Goal: Communication & Community: Answer question/provide support

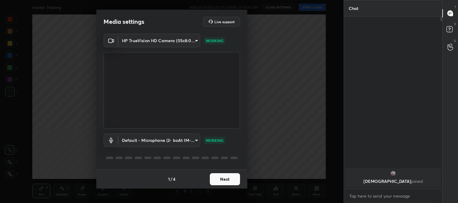
scroll to position [120, 97]
click at [226, 176] on button "Next" at bounding box center [225, 180] width 30 height 12
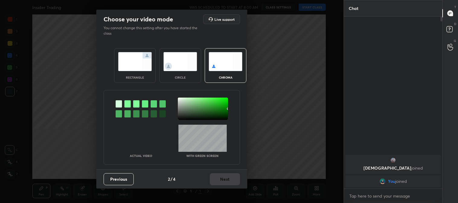
click at [131, 64] on img at bounding box center [135, 61] width 34 height 19
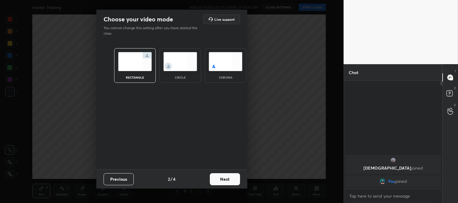
scroll to position [56, 97]
click at [226, 175] on button "Next" at bounding box center [225, 180] width 30 height 12
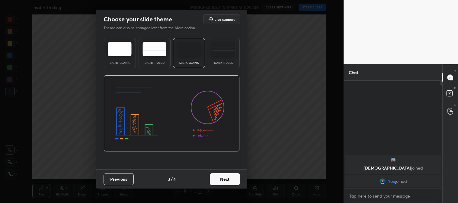
click at [232, 180] on button "Next" at bounding box center [225, 180] width 30 height 12
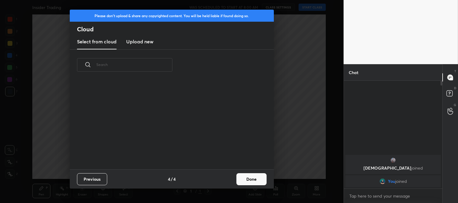
click at [252, 180] on button "Done" at bounding box center [251, 180] width 30 height 12
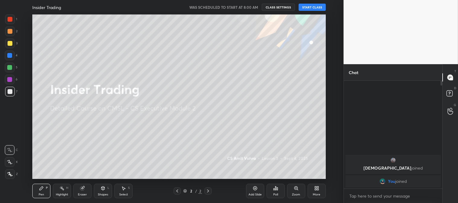
click at [9, 165] on div at bounding box center [10, 163] width 10 height 10
click at [309, 8] on button "START CLASS" at bounding box center [312, 7] width 27 height 7
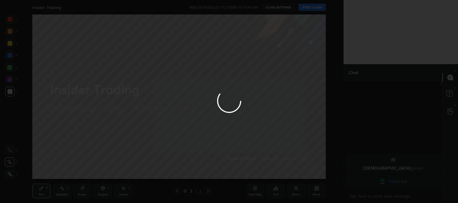
type textarea "x"
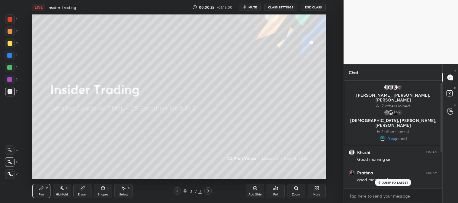
click at [390, 181] on p "JUMP TO LATEST" at bounding box center [395, 183] width 26 height 4
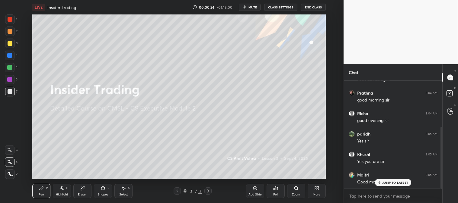
scroll to position [101, 0]
click at [12, 42] on div at bounding box center [10, 44] width 10 height 10
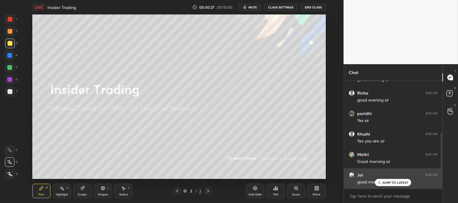
click at [388, 184] on p "JUMP TO LATEST" at bounding box center [395, 183] width 26 height 4
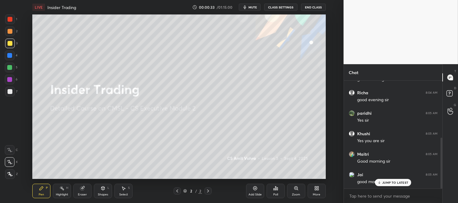
scroll to position [121, 0]
click at [316, 194] on div "More" at bounding box center [317, 195] width 8 height 3
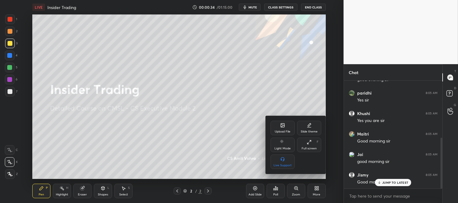
click at [281, 129] on div "Upload File" at bounding box center [283, 128] width 24 height 14
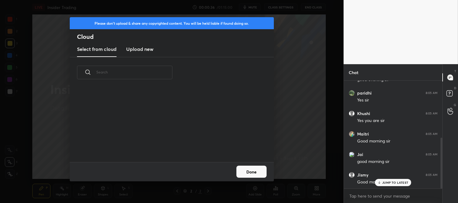
scroll to position [74, 194]
click at [134, 48] on h3 "Upload new" at bounding box center [139, 49] width 27 height 7
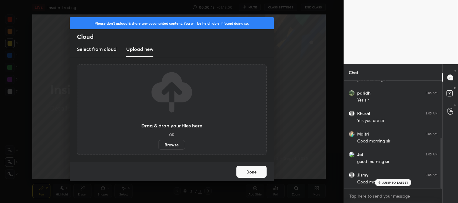
scroll to position [142, 0]
click at [173, 145] on label "Browse" at bounding box center [171, 145] width 27 height 10
click at [158, 145] on input "Browse" at bounding box center [158, 145] width 0 height 10
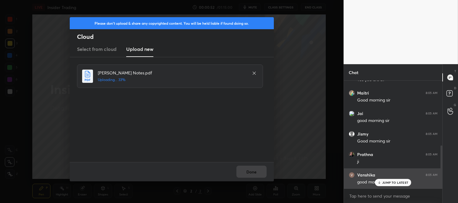
click at [391, 185] on div "JUMP TO LATEST" at bounding box center [393, 182] width 36 height 7
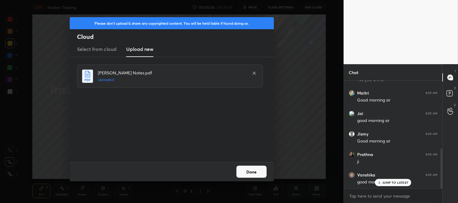
scroll to position [183, 0]
click at [254, 171] on button "Done" at bounding box center [251, 172] width 30 height 12
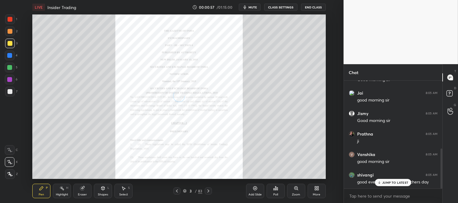
click at [384, 184] on p "JUMP TO LATEST" at bounding box center [395, 183] width 26 height 4
click at [10, 20] on div at bounding box center [10, 19] width 5 height 5
click at [206, 190] on icon at bounding box center [208, 191] width 5 height 5
click at [209, 192] on icon at bounding box center [208, 191] width 2 height 3
click at [175, 192] on icon at bounding box center [177, 191] width 5 height 5
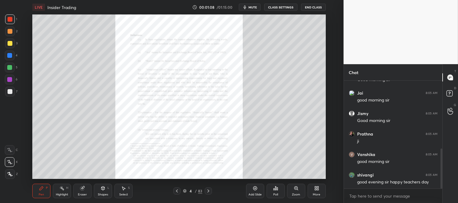
scroll to position [204, 0]
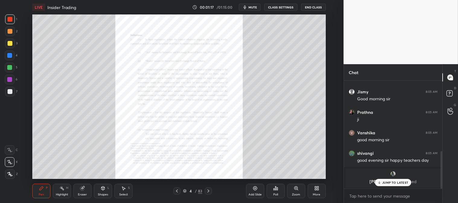
click at [209, 191] on icon at bounding box center [208, 191] width 5 height 5
click at [209, 188] on div at bounding box center [208, 191] width 7 height 7
click at [209, 190] on icon at bounding box center [208, 191] width 5 height 5
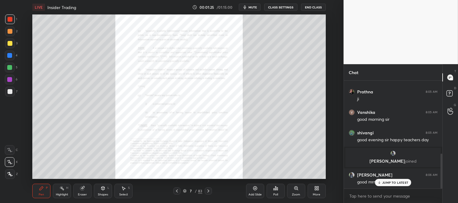
click at [208, 192] on icon at bounding box center [208, 191] width 2 height 3
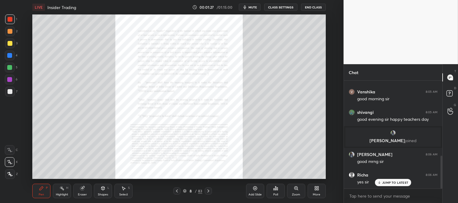
click at [208, 191] on icon at bounding box center [208, 191] width 5 height 5
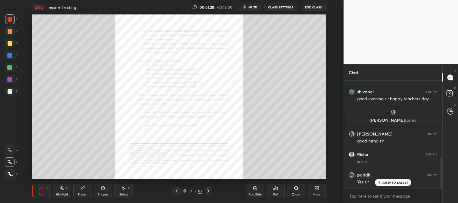
click at [208, 192] on icon at bounding box center [208, 191] width 2 height 3
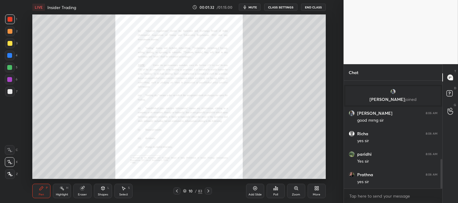
click at [295, 194] on div "Zoom" at bounding box center [296, 195] width 8 height 3
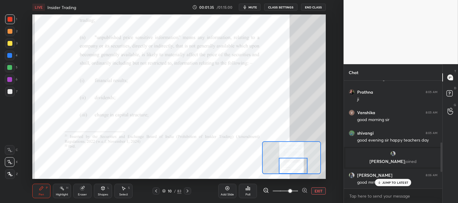
scroll to position [226, 0]
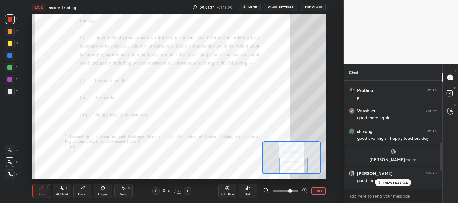
click at [385, 187] on div "[PERSON_NAME] 8:06 AM good mrng sir" at bounding box center [393, 177] width 98 height 21
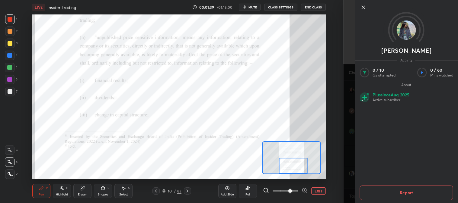
click at [363, 6] on icon at bounding box center [363, 7] width 7 height 7
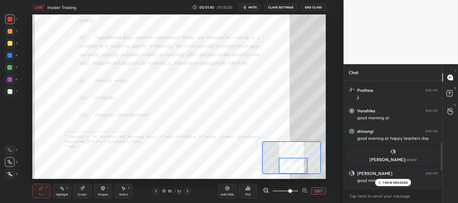
click at [385, 184] on p "1 NEW MESSAGE" at bounding box center [396, 183] width 26 height 4
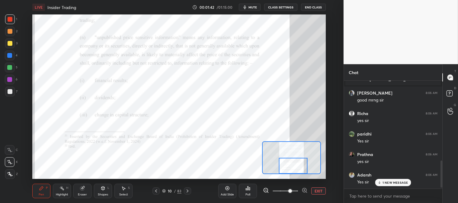
scroll to position [328, 0]
click at [254, 7] on span "mute" at bounding box center [252, 7] width 8 height 4
click at [252, 7] on span "unmute" at bounding box center [251, 7] width 13 height 4
click at [61, 195] on div "Highlight" at bounding box center [62, 195] width 12 height 3
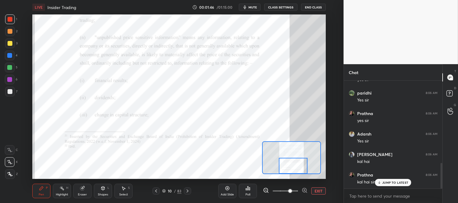
scroll to position [369, 0]
click at [383, 186] on div "JUMP TO LATEST" at bounding box center [393, 182] width 36 height 7
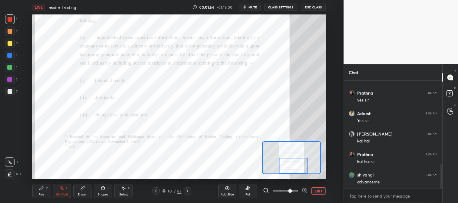
click at [252, 8] on span "mute" at bounding box center [252, 7] width 8 height 4
click at [252, 7] on span "unmute" at bounding box center [251, 7] width 13 height 4
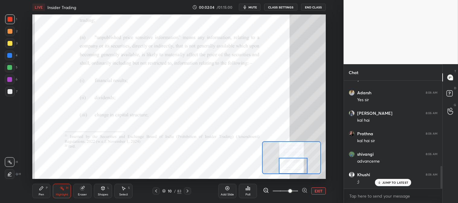
scroll to position [410, 0]
click at [40, 190] on icon at bounding box center [42, 189] width 4 height 4
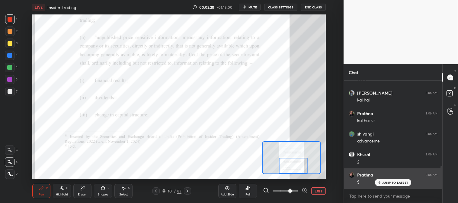
click at [385, 185] on p "JUMP TO LATEST" at bounding box center [395, 183] width 26 height 4
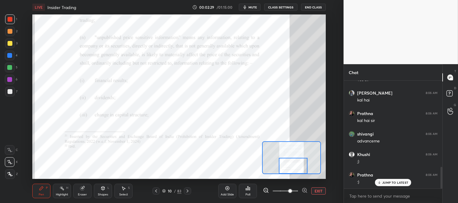
scroll to position [430, 0]
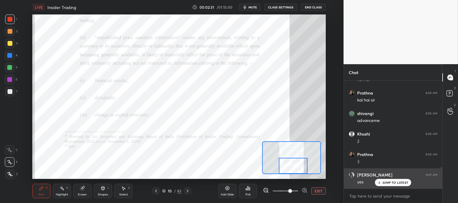
click at [381, 184] on icon at bounding box center [379, 183] width 4 height 4
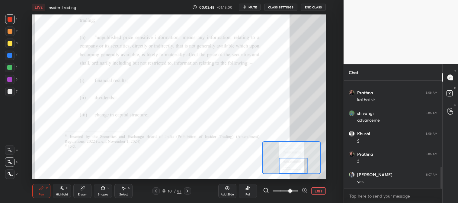
scroll to position [436, 0]
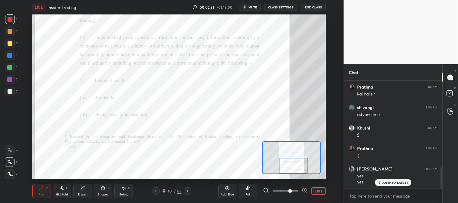
click at [253, 7] on span "mute" at bounding box center [252, 7] width 8 height 4
click at [252, 7] on span "unmute" at bounding box center [251, 7] width 13 height 4
click at [188, 193] on icon at bounding box center [187, 191] width 5 height 5
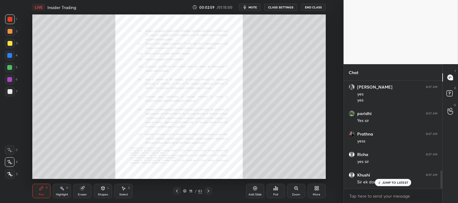
scroll to position [539, 0]
click at [294, 192] on div "Zoom" at bounding box center [296, 191] width 18 height 14
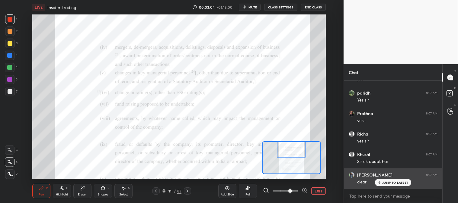
click at [384, 183] on p "JUMP TO LATEST" at bounding box center [395, 183] width 26 height 4
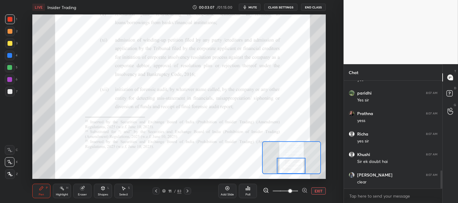
click at [189, 191] on icon at bounding box center [187, 191] width 5 height 5
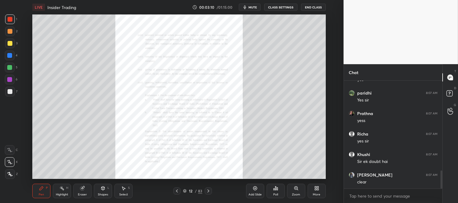
click at [210, 193] on icon at bounding box center [208, 191] width 5 height 5
click at [177, 191] on icon at bounding box center [177, 191] width 2 height 3
click at [178, 192] on icon at bounding box center [177, 191] width 5 height 5
click at [295, 192] on div "Zoom" at bounding box center [296, 191] width 18 height 14
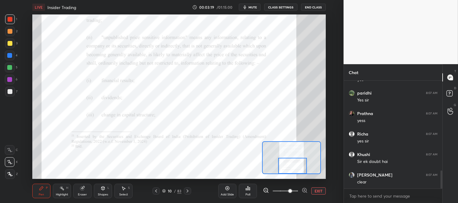
click at [59, 196] on div "Highlight" at bounding box center [62, 195] width 12 height 3
click at [190, 193] on div at bounding box center [187, 191] width 7 height 7
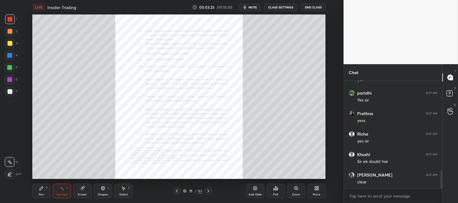
click at [295, 193] on div "Zoom" at bounding box center [296, 191] width 18 height 14
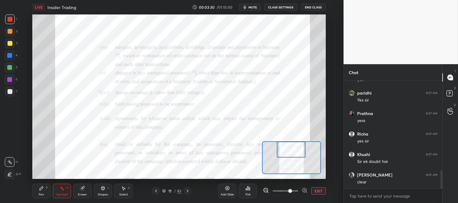
scroll to position [561, 0]
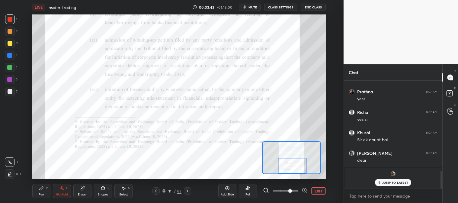
click at [187, 192] on icon at bounding box center [187, 191] width 5 height 5
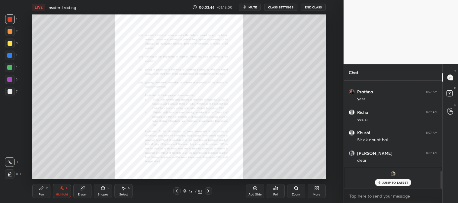
click at [296, 194] on div "Zoom" at bounding box center [296, 195] width 8 height 3
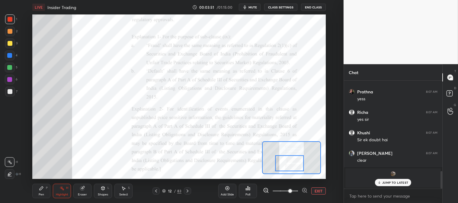
click at [191, 191] on div at bounding box center [187, 191] width 7 height 7
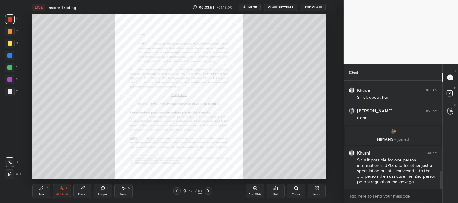
scroll to position [511, 0]
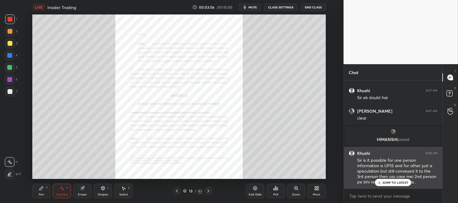
click at [388, 183] on p "JUMP TO LATEST" at bounding box center [395, 183] width 26 height 4
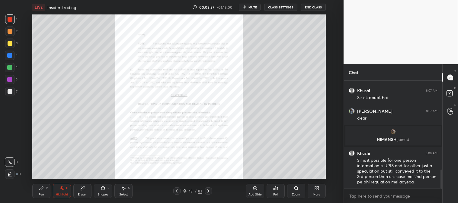
click at [177, 191] on icon at bounding box center [177, 191] width 2 height 3
click at [178, 192] on icon at bounding box center [177, 191] width 5 height 5
click at [178, 191] on icon at bounding box center [177, 191] width 5 height 5
click at [210, 192] on icon at bounding box center [208, 191] width 5 height 5
click at [295, 191] on icon at bounding box center [296, 188] width 5 height 5
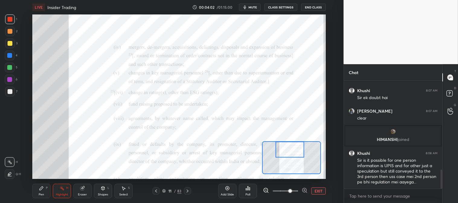
click at [42, 192] on div "Pen P" at bounding box center [41, 191] width 18 height 14
click at [77, 195] on div "Eraser" at bounding box center [82, 191] width 18 height 14
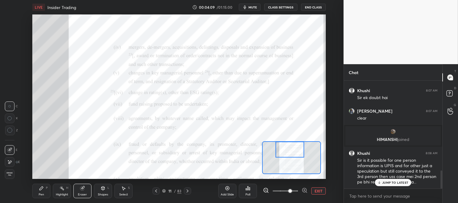
scroll to position [533, 0]
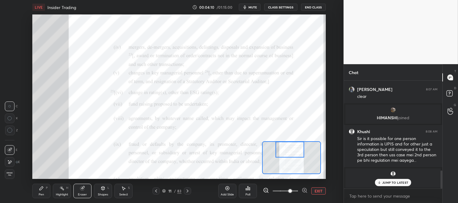
click at [40, 197] on div "Pen P" at bounding box center [41, 191] width 18 height 14
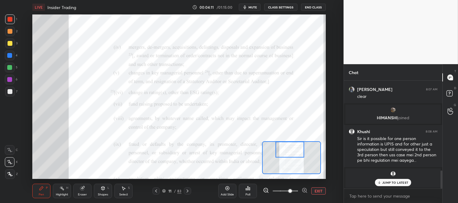
click at [40, 194] on div "Pen" at bounding box center [41, 195] width 5 height 3
click at [317, 193] on button "EXIT" at bounding box center [318, 191] width 14 height 7
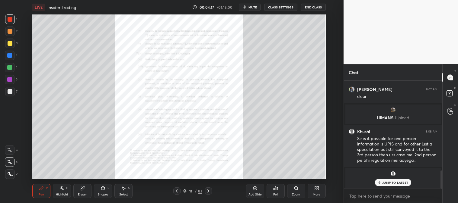
click at [46, 188] on div "P" at bounding box center [47, 188] width 2 height 3
click at [11, 66] on div at bounding box center [9, 67] width 5 height 5
click at [209, 193] on icon at bounding box center [208, 191] width 5 height 5
click at [209, 191] on icon at bounding box center [208, 191] width 5 height 5
click at [294, 194] on div "Zoom" at bounding box center [296, 195] width 8 height 3
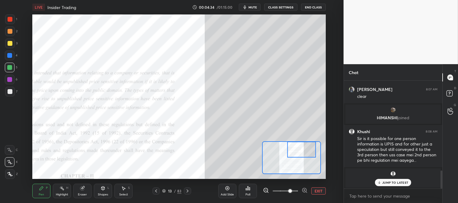
click at [158, 192] on icon at bounding box center [156, 191] width 5 height 5
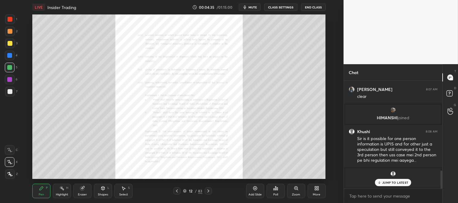
click at [178, 194] on icon at bounding box center [177, 191] width 5 height 5
click at [86, 196] on div "Eraser" at bounding box center [82, 195] width 9 height 3
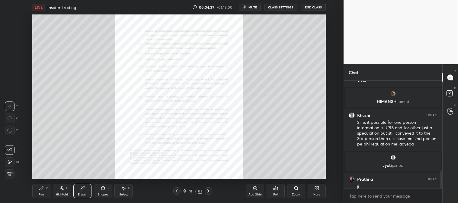
scroll to position [537, 0]
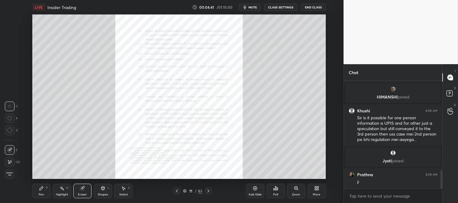
click at [37, 197] on div "Pen P" at bounding box center [41, 191] width 18 height 14
click at [42, 194] on div "Pen" at bounding box center [41, 195] width 5 height 3
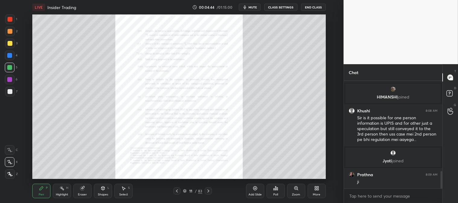
scroll to position [558, 0]
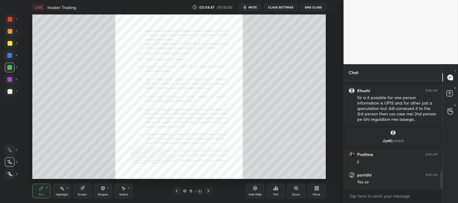
click at [208, 191] on icon at bounding box center [208, 191] width 2 height 3
click at [296, 193] on div "Zoom" at bounding box center [296, 191] width 18 height 14
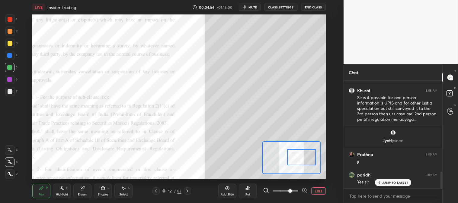
scroll to position [578, 0]
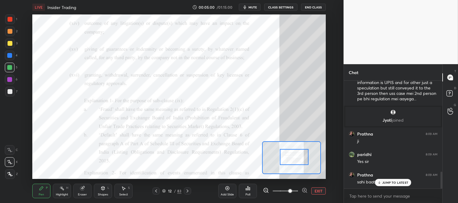
click at [155, 193] on icon at bounding box center [156, 191] width 5 height 5
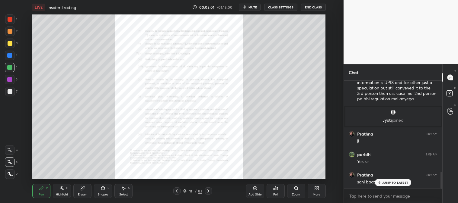
click at [294, 192] on div "Zoom" at bounding box center [296, 191] width 18 height 14
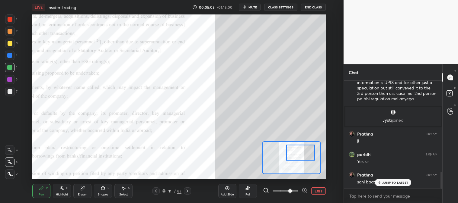
click at [187, 193] on icon at bounding box center [188, 191] width 2 height 3
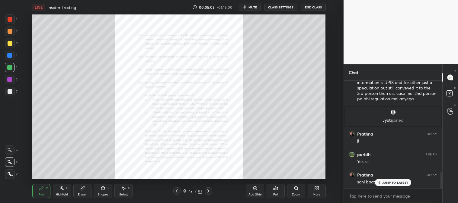
click at [207, 194] on icon at bounding box center [208, 191] width 5 height 5
click at [295, 194] on div "Zoom" at bounding box center [296, 195] width 8 height 3
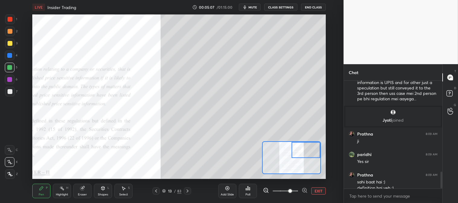
scroll to position [584, 0]
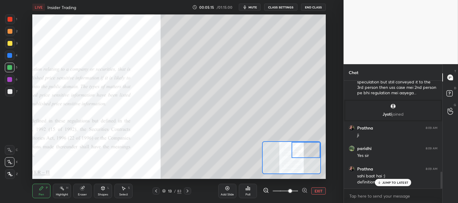
click at [155, 192] on icon at bounding box center [156, 191] width 5 height 5
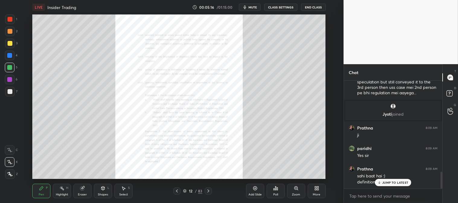
click at [178, 192] on icon at bounding box center [177, 191] width 5 height 5
click at [178, 193] on icon at bounding box center [177, 191] width 5 height 5
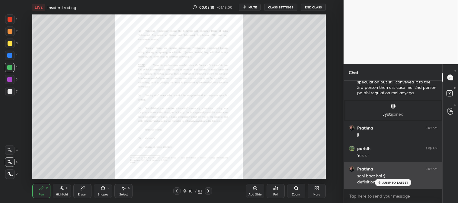
click at [391, 183] on p "JUMP TO LATEST" at bounding box center [395, 183] width 26 height 4
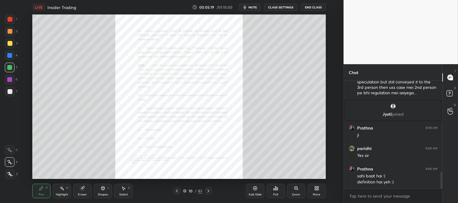
click at [295, 194] on div "Zoom" at bounding box center [296, 195] width 8 height 3
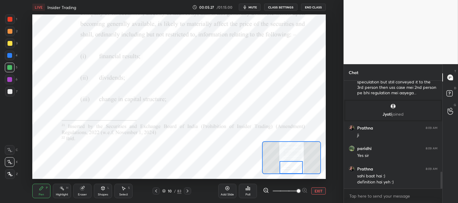
click at [43, 192] on div "Pen P" at bounding box center [41, 191] width 18 height 14
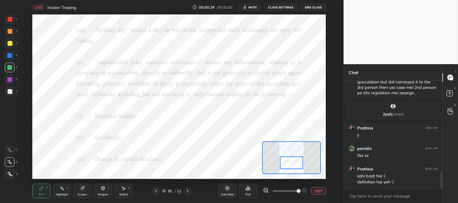
scroll to position [606, 0]
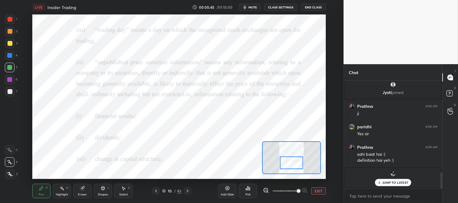
click at [387, 182] on p "JUMP TO LATEST" at bounding box center [395, 183] width 26 height 4
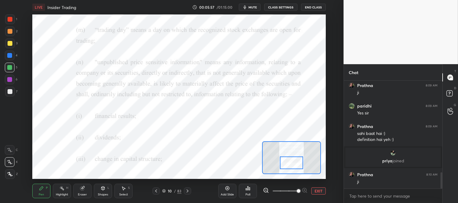
scroll to position [605, 0]
click at [59, 197] on div "Highlight H" at bounding box center [62, 191] width 18 height 14
click at [9, 19] on div at bounding box center [10, 19] width 5 height 5
click at [188, 192] on icon at bounding box center [187, 191] width 5 height 5
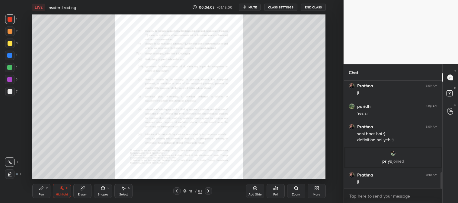
click at [296, 194] on div "Zoom" at bounding box center [296, 195] width 8 height 3
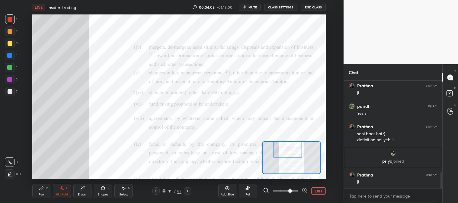
scroll to position [611, 0]
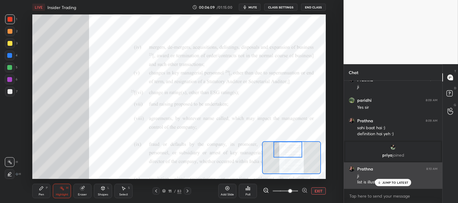
click at [388, 184] on p "JUMP TO LATEST" at bounding box center [395, 183] width 26 height 4
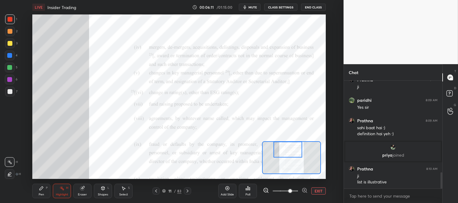
click at [156, 192] on icon at bounding box center [156, 191] width 2 height 3
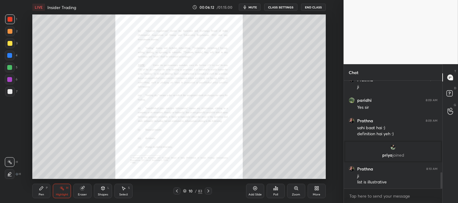
scroll to position [633, 0]
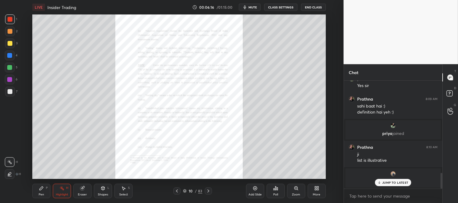
click at [389, 182] on p "JUMP TO LATEST" at bounding box center [395, 183] width 26 height 4
click at [209, 192] on icon at bounding box center [208, 191] width 5 height 5
click at [292, 191] on div "Zoom" at bounding box center [296, 191] width 18 height 14
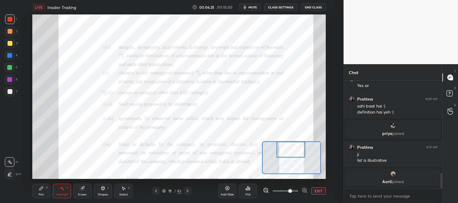
click at [37, 190] on div "Pen P" at bounding box center [41, 191] width 18 height 14
click at [65, 188] on div "Highlight H" at bounding box center [62, 191] width 18 height 14
click at [157, 189] on icon at bounding box center [156, 191] width 5 height 5
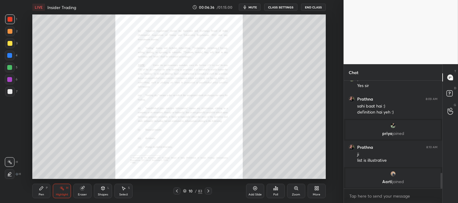
click at [208, 189] on icon at bounding box center [208, 191] width 5 height 5
click at [294, 192] on div "Zoom" at bounding box center [296, 191] width 18 height 14
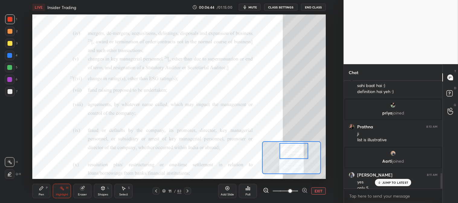
scroll to position [648, 0]
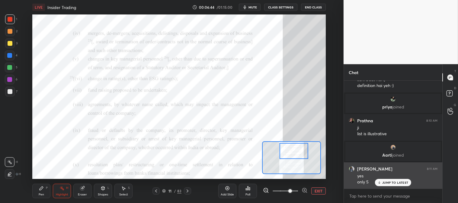
click at [380, 183] on icon at bounding box center [379, 183] width 2 height 1
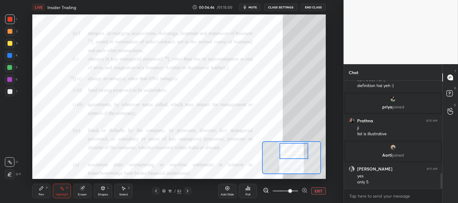
click at [155, 194] on icon at bounding box center [156, 191] width 5 height 5
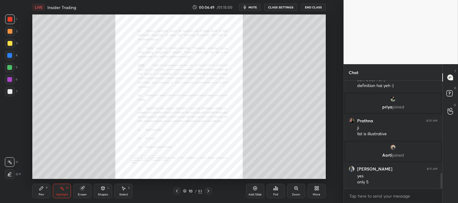
click at [292, 190] on div "Zoom" at bounding box center [296, 191] width 18 height 14
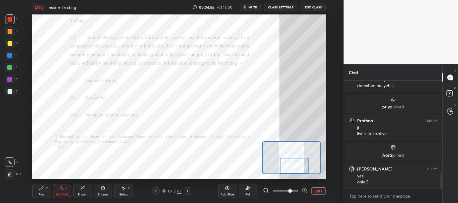
scroll to position [669, 0]
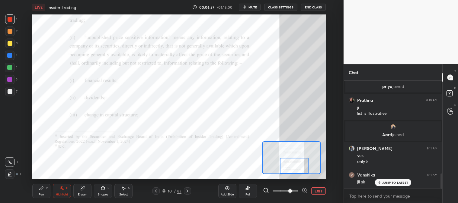
click at [190, 192] on div at bounding box center [187, 191] width 7 height 7
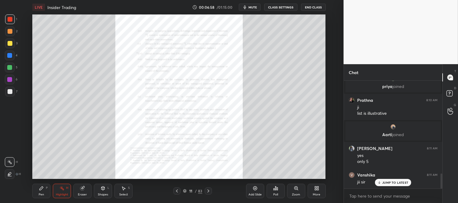
click at [294, 192] on div "Zoom" at bounding box center [296, 191] width 18 height 14
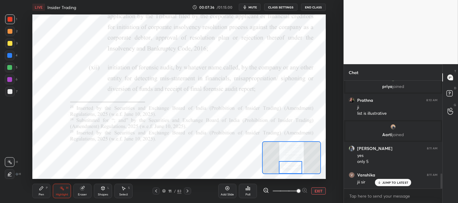
click at [40, 196] on div "Pen" at bounding box center [41, 195] width 5 height 3
click at [8, 29] on div at bounding box center [10, 31] width 5 height 5
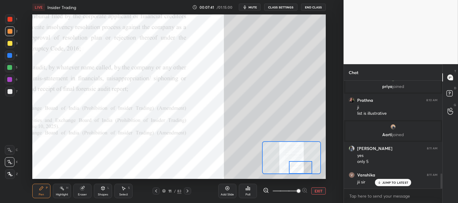
click at [156, 191] on icon at bounding box center [156, 191] width 5 height 5
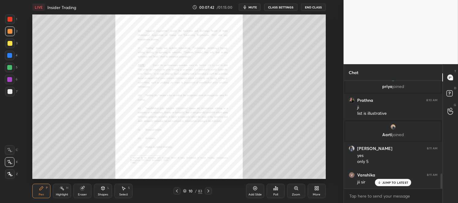
click at [210, 192] on icon at bounding box center [208, 191] width 5 height 5
click at [209, 191] on icon at bounding box center [208, 191] width 5 height 5
click at [207, 191] on icon at bounding box center [208, 191] width 5 height 5
click at [177, 189] on div at bounding box center [176, 191] width 7 height 7
click at [175, 190] on icon at bounding box center [177, 191] width 5 height 5
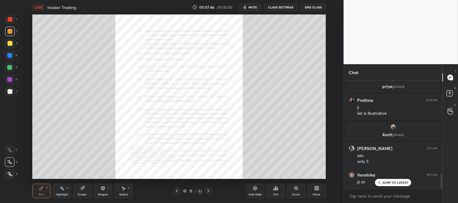
click at [294, 191] on div "Zoom" at bounding box center [296, 191] width 18 height 14
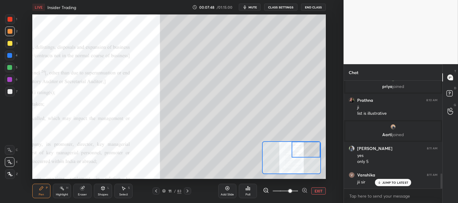
click at [9, 95] on div at bounding box center [10, 92] width 10 height 10
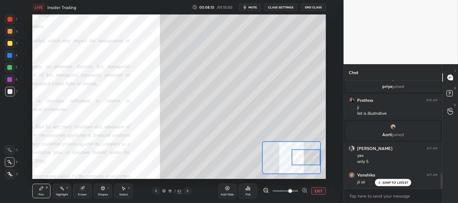
click at [318, 191] on button "EXIT" at bounding box center [318, 191] width 14 height 7
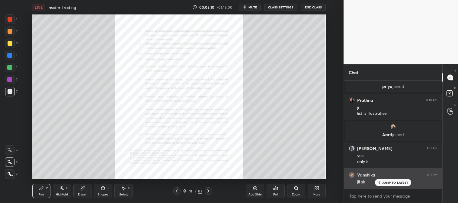
click at [385, 183] on p "JUMP TO LATEST" at bounding box center [395, 183] width 26 height 4
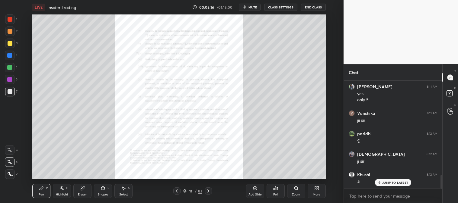
scroll to position [751, 0]
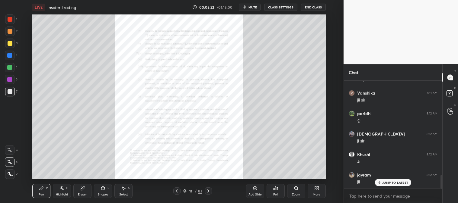
click at [294, 194] on div "Zoom" at bounding box center [296, 195] width 8 height 3
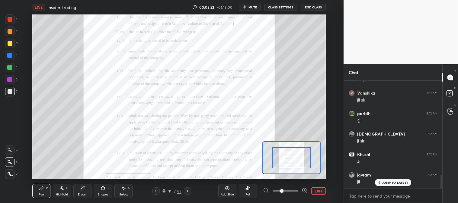
scroll to position [771, 0]
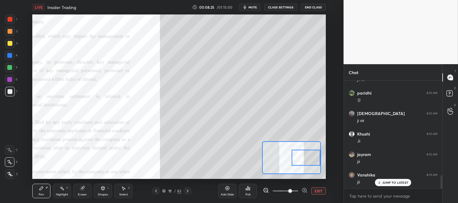
click at [46, 188] on div "P" at bounding box center [47, 188] width 2 height 3
click at [11, 41] on div at bounding box center [10, 43] width 5 height 5
click at [254, 7] on span "mute" at bounding box center [252, 7] width 8 height 4
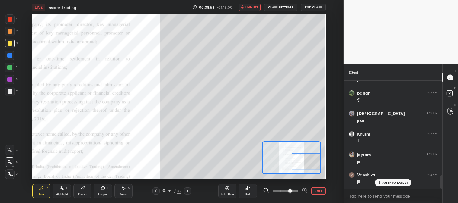
click at [251, 6] on span "unmute" at bounding box center [251, 7] width 13 height 4
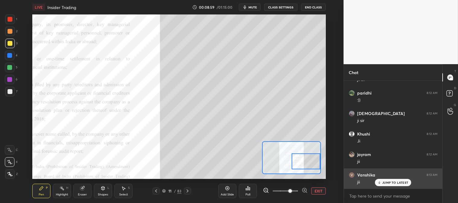
click at [388, 183] on p "JUMP TO LATEST" at bounding box center [395, 183] width 26 height 4
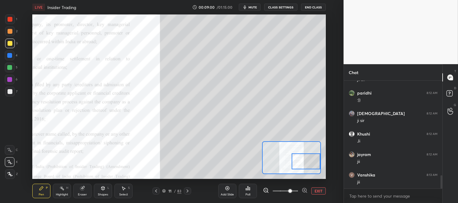
click at [321, 192] on button "EXIT" at bounding box center [318, 191] width 14 height 7
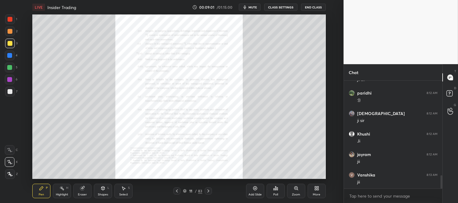
click at [62, 197] on div "Highlight H" at bounding box center [62, 191] width 18 height 14
click at [10, 18] on div at bounding box center [10, 19] width 5 height 5
click at [65, 192] on div "Highlight H" at bounding box center [62, 191] width 18 height 14
click at [208, 192] on icon at bounding box center [208, 191] width 5 height 5
click at [210, 194] on div at bounding box center [208, 191] width 7 height 7
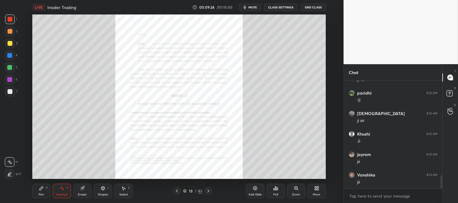
click at [177, 192] on icon at bounding box center [177, 191] width 5 height 5
click at [176, 192] on icon at bounding box center [177, 191] width 5 height 5
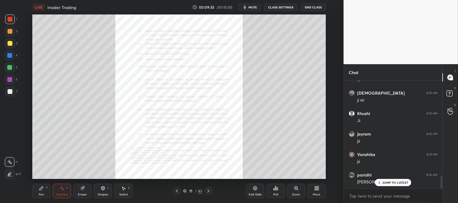
click at [254, 8] on span "mute" at bounding box center [252, 7] width 8 height 4
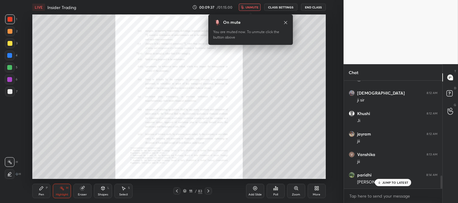
click at [252, 6] on span "unmute" at bounding box center [251, 7] width 13 height 4
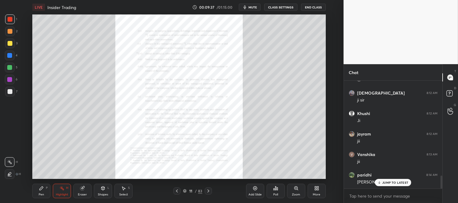
click at [384, 183] on p "JUMP TO LATEST" at bounding box center [395, 183] width 26 height 4
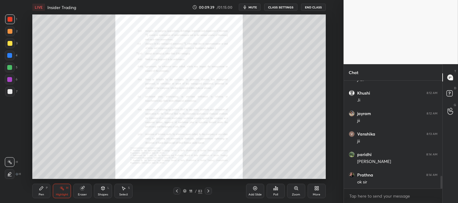
click at [179, 192] on icon at bounding box center [177, 191] width 5 height 5
click at [294, 189] on icon at bounding box center [296, 188] width 5 height 5
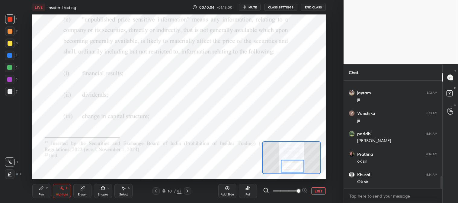
click at [62, 194] on div "Highlight" at bounding box center [62, 195] width 12 height 3
click at [10, 173] on icon at bounding box center [9, 174] width 3 height 3
click at [10, 163] on rect at bounding box center [10, 163] width 3 height 3
click at [41, 191] on div "Pen P" at bounding box center [41, 191] width 18 height 14
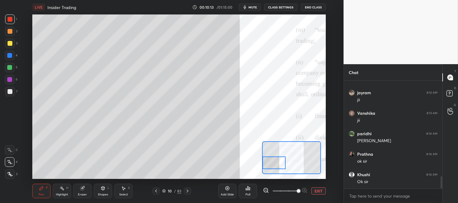
click at [33, 193] on div "Pen P" at bounding box center [41, 191] width 18 height 14
click at [12, 47] on div at bounding box center [10, 44] width 10 height 10
click at [321, 191] on button "EXIT" at bounding box center [318, 191] width 14 height 7
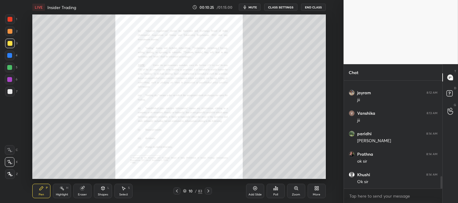
click at [275, 192] on div "Poll" at bounding box center [276, 191] width 18 height 14
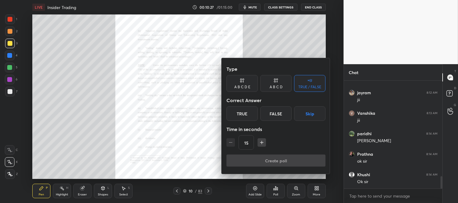
click at [245, 112] on div "True" at bounding box center [241, 114] width 31 height 14
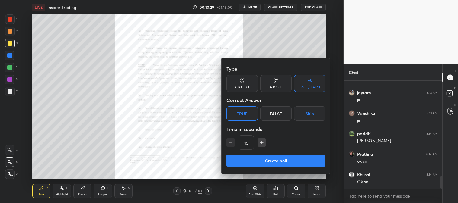
click at [274, 115] on div "False" at bounding box center [275, 114] width 31 height 14
click at [277, 158] on button "Create poll" at bounding box center [275, 161] width 99 height 12
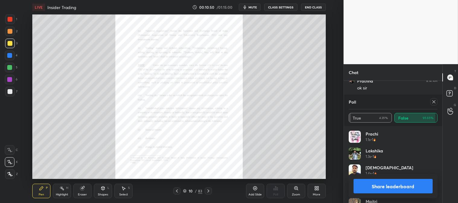
scroll to position [826, 0]
click at [434, 101] on icon at bounding box center [433, 102] width 5 height 5
type textarea "x"
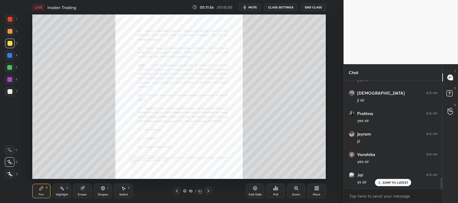
scroll to position [1000, 0]
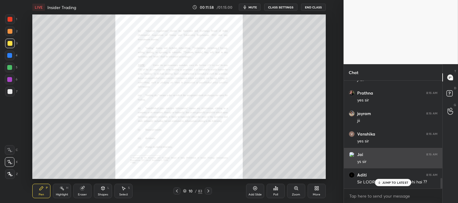
click at [384, 184] on p "JUMP TO LATEST" at bounding box center [395, 183] width 26 height 4
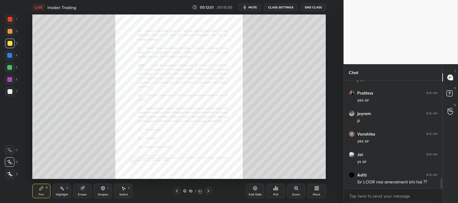
click at [255, 7] on span "mute" at bounding box center [252, 7] width 8 height 4
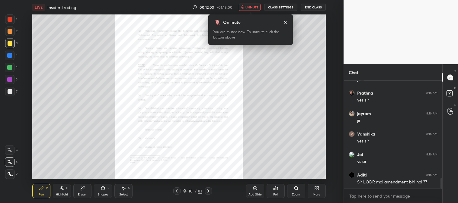
click at [254, 6] on span "unmute" at bounding box center [251, 7] width 13 height 4
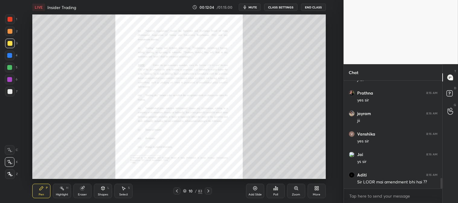
click at [12, 40] on div at bounding box center [10, 44] width 10 height 10
click at [296, 191] on div "Zoom" at bounding box center [296, 191] width 18 height 14
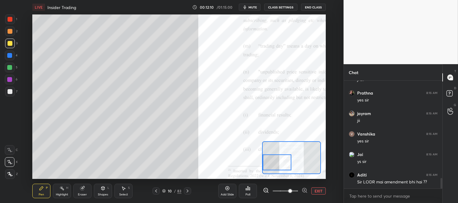
click at [252, 7] on span "mute" at bounding box center [252, 7] width 8 height 4
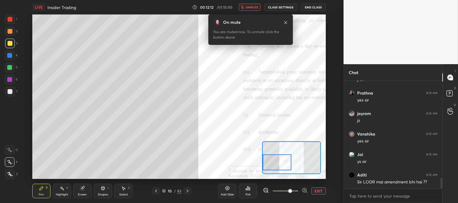
click at [252, 5] on span "unmute" at bounding box center [251, 7] width 13 height 4
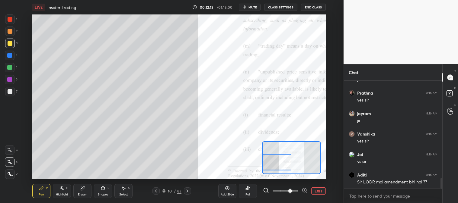
click at [44, 191] on div "Pen P" at bounding box center [41, 191] width 18 height 14
click at [10, 29] on div at bounding box center [10, 31] width 5 height 5
click at [319, 192] on button "EXIT" at bounding box center [318, 191] width 14 height 7
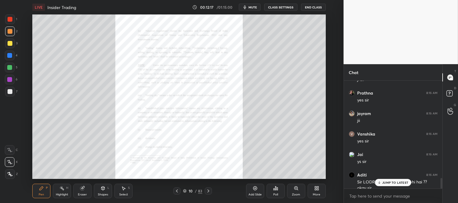
scroll to position [1006, 0]
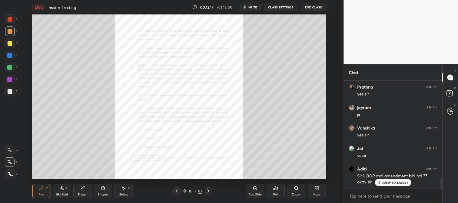
click at [291, 191] on div "Zoom" at bounding box center [296, 191] width 18 height 14
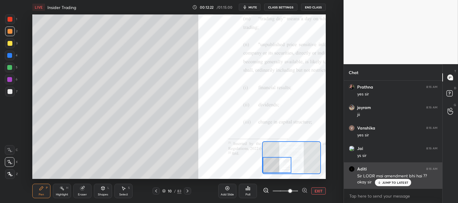
click at [382, 182] on div "JUMP TO LATEST" at bounding box center [393, 182] width 36 height 7
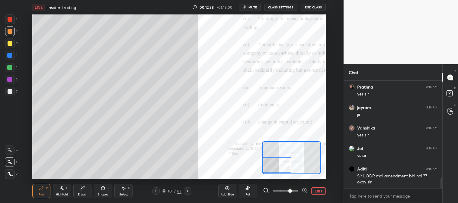
click at [11, 93] on div at bounding box center [10, 91] width 5 height 5
click at [321, 192] on button "EXIT" at bounding box center [318, 191] width 14 height 7
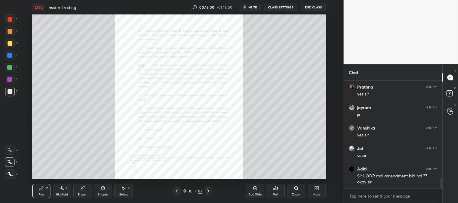
click at [297, 192] on div "Zoom" at bounding box center [296, 191] width 18 height 14
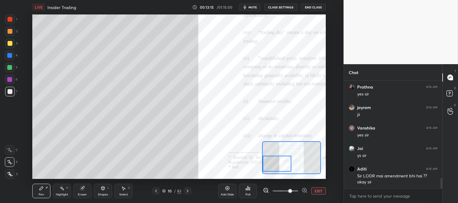
scroll to position [1027, 0]
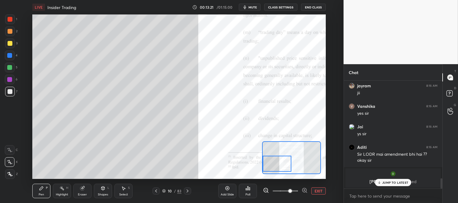
click at [387, 185] on p "JUMP TO LATEST" at bounding box center [395, 183] width 26 height 4
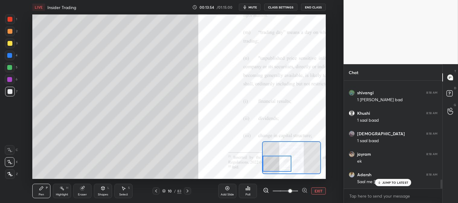
scroll to position [1174, 0]
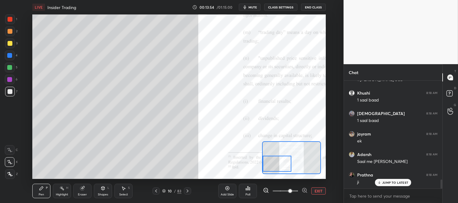
click at [10, 46] on div at bounding box center [10, 43] width 5 height 5
click at [384, 200] on p "JUMP TO LATEST" at bounding box center [395, 202] width 26 height 4
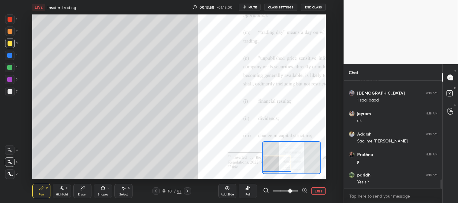
click at [10, 68] on div at bounding box center [9, 67] width 5 height 5
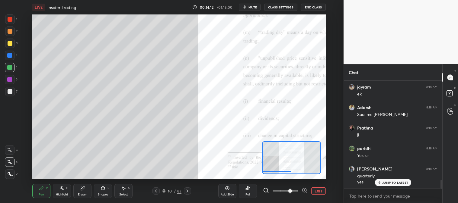
scroll to position [1241, 0]
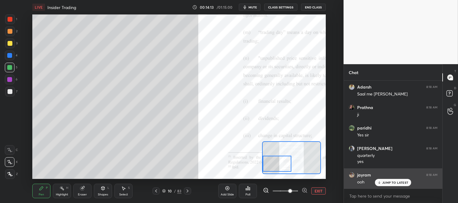
click at [386, 181] on p "JUMP TO LATEST" at bounding box center [395, 183] width 26 height 4
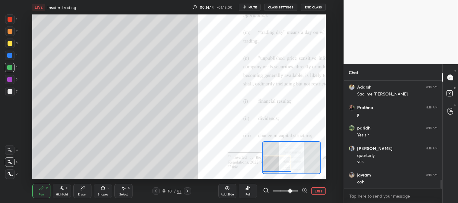
click at [318, 191] on button "EXIT" at bounding box center [318, 191] width 14 height 7
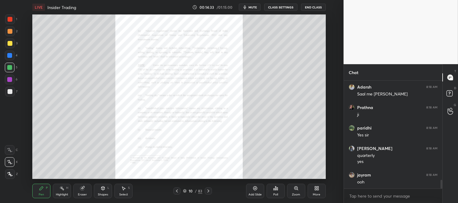
click at [293, 194] on div "Zoom" at bounding box center [296, 195] width 8 height 3
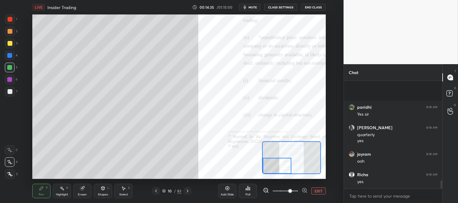
scroll to position [1304, 0]
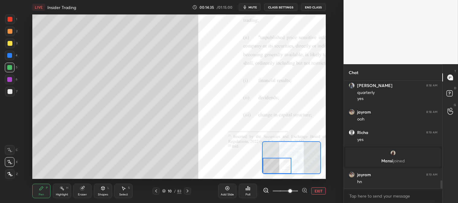
click at [12, 89] on div at bounding box center [10, 92] width 10 height 10
click at [10, 42] on div at bounding box center [10, 43] width 5 height 5
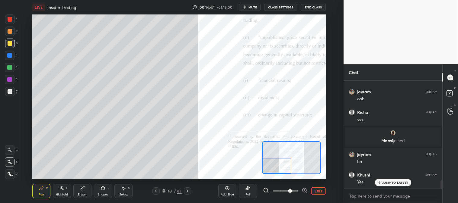
click at [88, 189] on div "Eraser" at bounding box center [82, 191] width 18 height 14
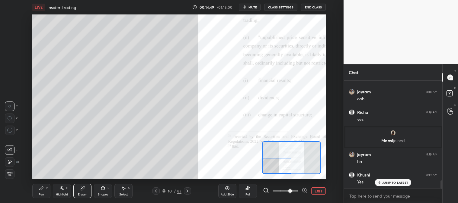
click at [43, 190] on icon at bounding box center [41, 188] width 5 height 5
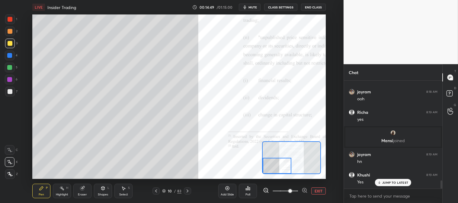
click at [44, 189] on div "Pen P" at bounding box center [41, 191] width 18 height 14
click at [10, 56] on div at bounding box center [9, 55] width 5 height 5
click at [81, 193] on div "Eraser" at bounding box center [82, 191] width 18 height 14
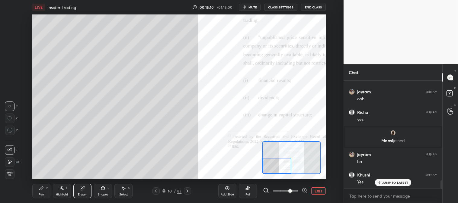
click at [38, 192] on div "Pen P" at bounding box center [41, 191] width 18 height 14
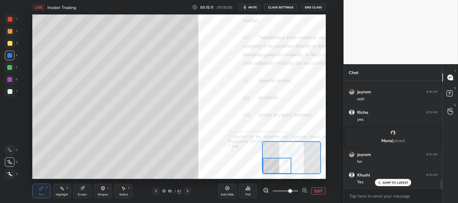
click at [40, 191] on div "Pen P" at bounding box center [41, 191] width 18 height 14
click at [10, 92] on div at bounding box center [10, 91] width 5 height 5
click at [44, 191] on div "Pen P" at bounding box center [41, 191] width 18 height 14
click at [384, 182] on p "JUMP TO LATEST" at bounding box center [395, 183] width 26 height 4
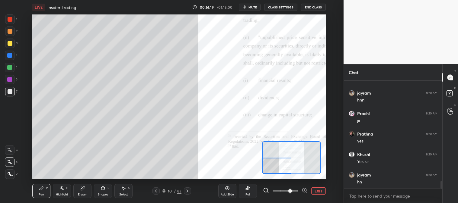
scroll to position [1448, 0]
click at [11, 52] on div at bounding box center [10, 56] width 10 height 10
click at [12, 67] on div at bounding box center [9, 67] width 5 height 5
click at [10, 56] on div at bounding box center [9, 55] width 5 height 5
click at [8, 31] on div at bounding box center [10, 31] width 5 height 5
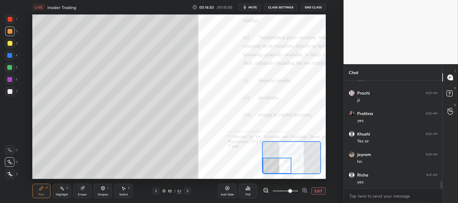
click at [80, 189] on icon at bounding box center [82, 188] width 5 height 5
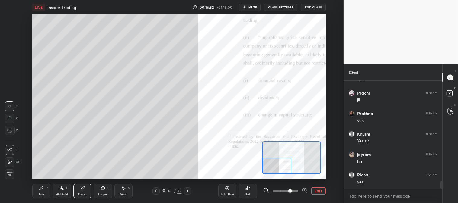
click at [44, 193] on div "Pen P" at bounding box center [41, 191] width 18 height 14
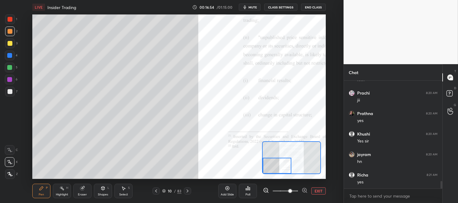
click at [61, 192] on div "Highlight H" at bounding box center [62, 191] width 18 height 14
click at [318, 191] on button "EXIT" at bounding box center [318, 191] width 14 height 7
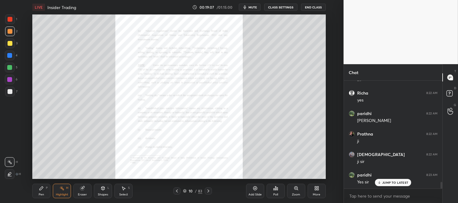
scroll to position [1715, 0]
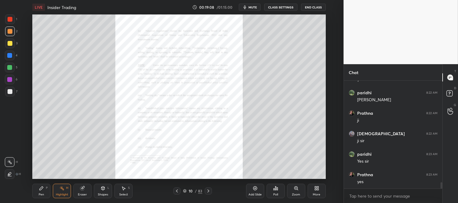
click at [295, 190] on icon at bounding box center [295, 188] width 3 height 3
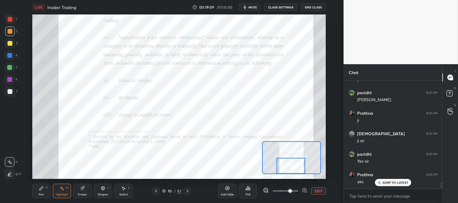
scroll to position [1735, 0]
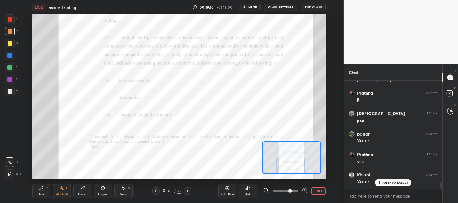
click at [43, 189] on icon at bounding box center [41, 188] width 5 height 5
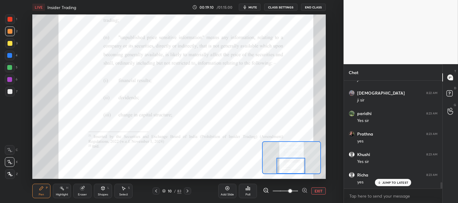
click at [10, 20] on div at bounding box center [10, 19] width 5 height 5
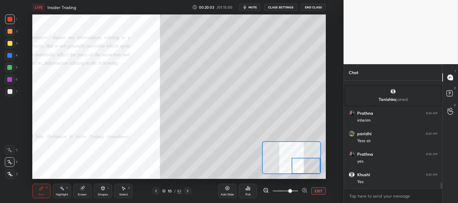
scroll to position [1880, 0]
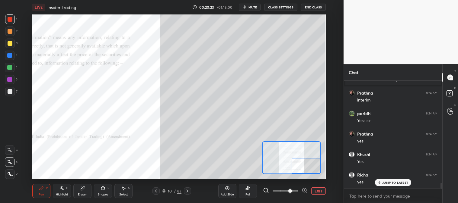
click at [64, 191] on icon at bounding box center [61, 188] width 5 height 5
click at [11, 47] on div at bounding box center [10, 44] width 10 height 10
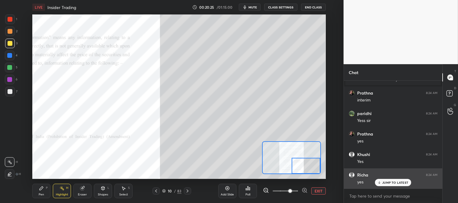
click at [390, 181] on p "JUMP TO LATEST" at bounding box center [395, 183] width 26 height 4
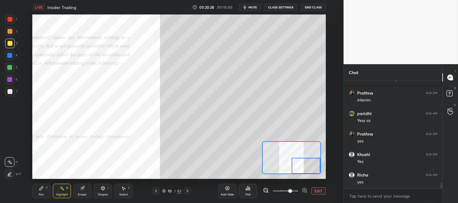
click at [46, 191] on div "Pen P" at bounding box center [41, 191] width 18 height 14
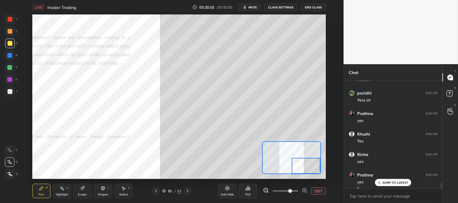
scroll to position [1907, 0]
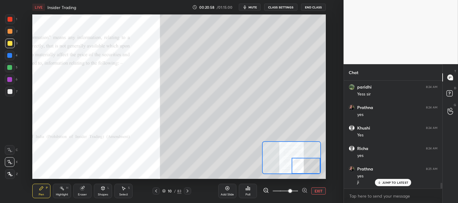
click at [9, 67] on div at bounding box center [9, 67] width 5 height 5
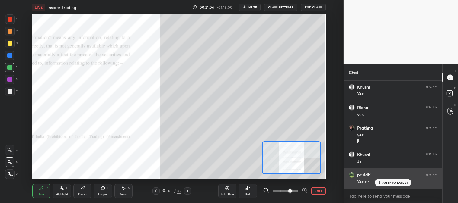
click at [391, 183] on p "JUMP TO LATEST" at bounding box center [395, 183] width 26 height 4
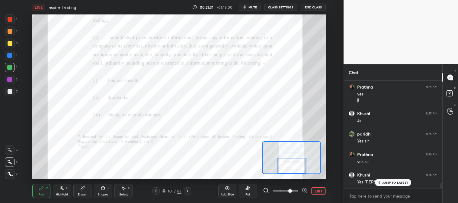
scroll to position [2009, 0]
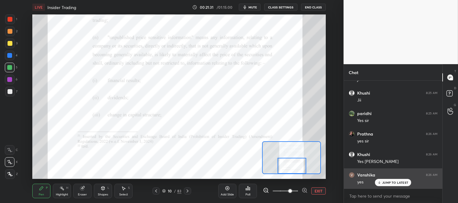
click at [386, 186] on div "JUMP TO LATEST" at bounding box center [393, 182] width 36 height 7
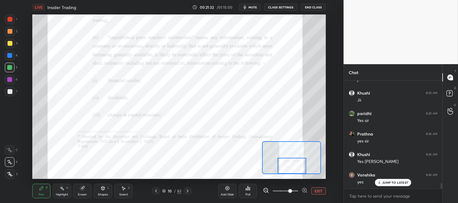
scroll to position [2030, 0]
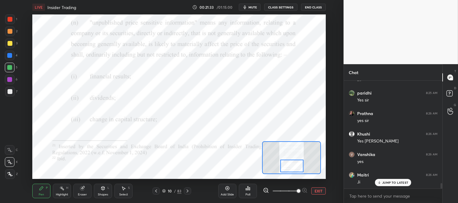
click at [189, 192] on icon at bounding box center [187, 191] width 5 height 5
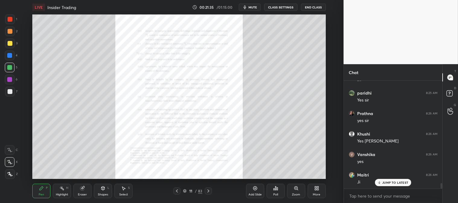
click at [177, 194] on icon at bounding box center [177, 191] width 5 height 5
click at [295, 192] on div "Zoom" at bounding box center [296, 191] width 18 height 14
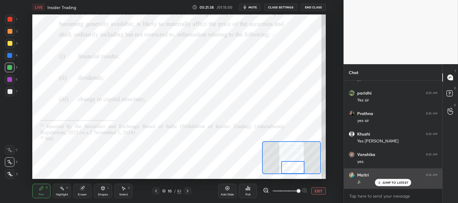
click at [388, 183] on p "JUMP TO LATEST" at bounding box center [395, 183] width 26 height 4
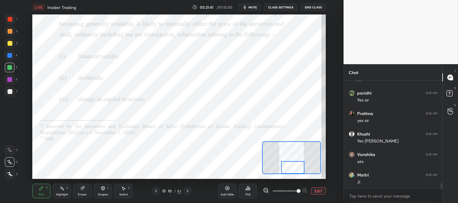
click at [8, 55] on div at bounding box center [9, 55] width 5 height 5
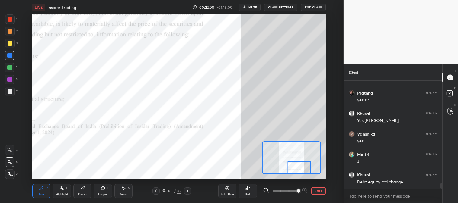
scroll to position [2056, 0]
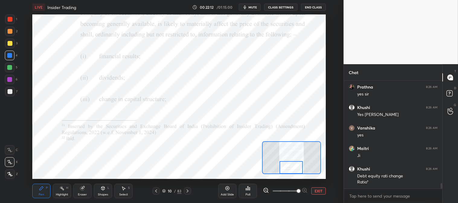
click at [11, 67] on div at bounding box center [9, 67] width 5 height 5
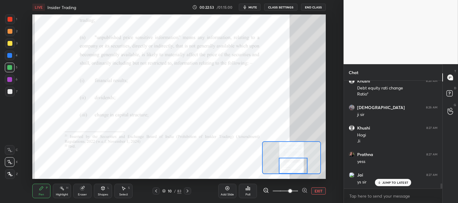
scroll to position [2165, 0]
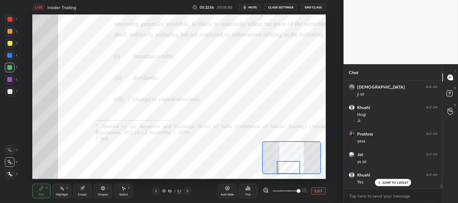
click at [11, 19] on div at bounding box center [10, 19] width 5 height 5
click at [9, 66] on div at bounding box center [9, 67] width 5 height 5
click at [388, 182] on p "JUMP TO LATEST" at bounding box center [395, 183] width 26 height 4
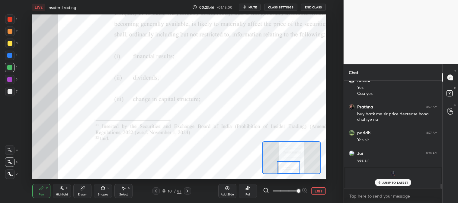
scroll to position [2280, 0]
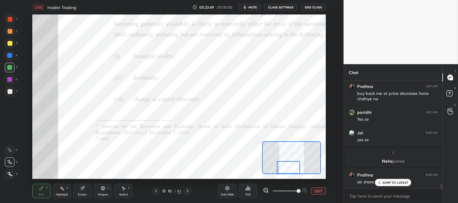
click at [387, 183] on p "JUMP TO LATEST" at bounding box center [395, 183] width 26 height 4
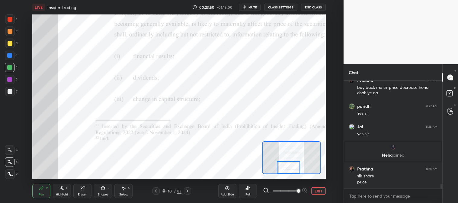
scroll to position [2313, 0]
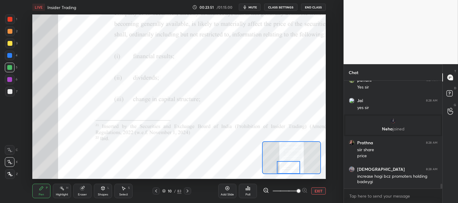
click at [285, 166] on div at bounding box center [288, 168] width 23 height 13
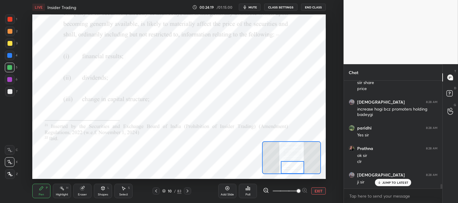
scroll to position [2401, 0]
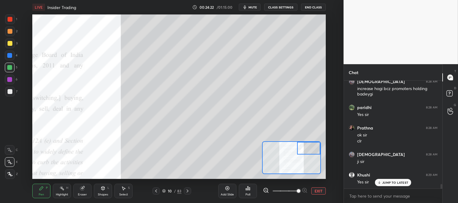
click at [39, 188] on icon at bounding box center [41, 188] width 5 height 5
click at [11, 43] on div at bounding box center [10, 43] width 5 height 5
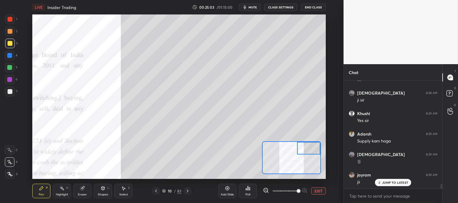
scroll to position [2483, 0]
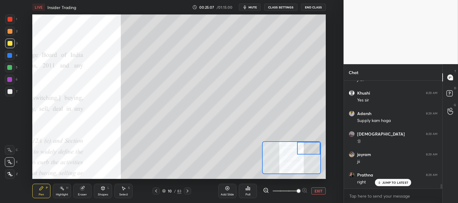
click at [11, 93] on div at bounding box center [10, 91] width 5 height 5
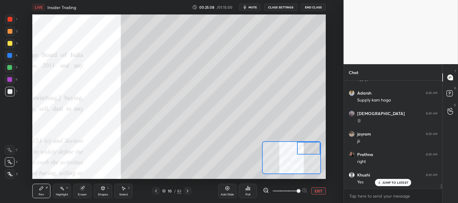
scroll to position [2524, 0]
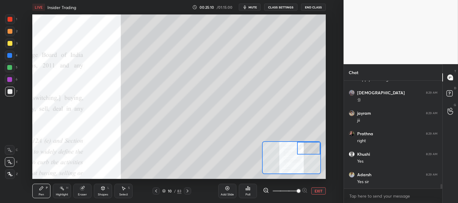
click at [10, 40] on div at bounding box center [10, 44] width 10 height 10
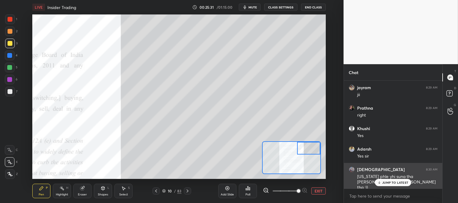
click at [385, 182] on p "JUMP TO LATEST" at bounding box center [395, 183] width 26 height 4
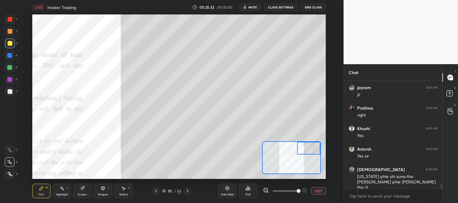
click at [320, 193] on button "EXIT" at bounding box center [318, 191] width 14 height 7
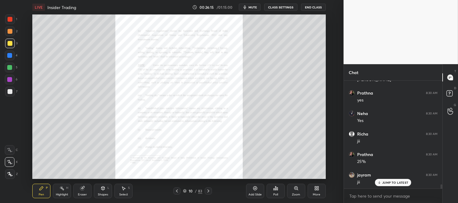
scroll to position [2693, 0]
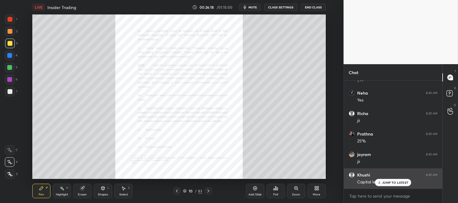
click at [382, 184] on div "JUMP TO LATEST" at bounding box center [393, 182] width 36 height 7
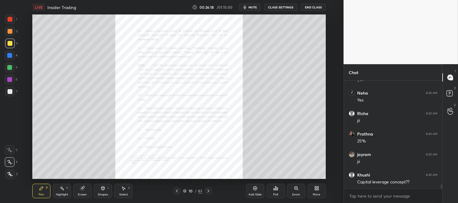
scroll to position [2714, 0]
click at [208, 189] on icon at bounding box center [208, 191] width 5 height 5
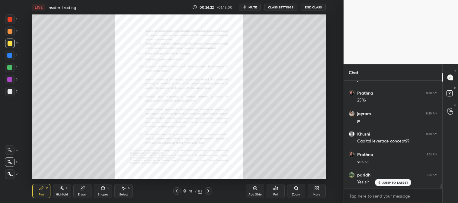
click at [294, 190] on icon at bounding box center [296, 188] width 5 height 5
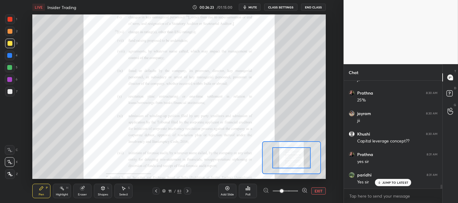
scroll to position [2776, 0]
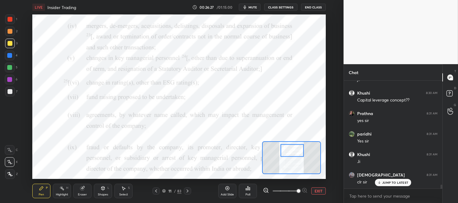
click at [62, 194] on div "Highlight" at bounding box center [62, 195] width 12 height 3
click at [12, 20] on div at bounding box center [10, 19] width 10 height 10
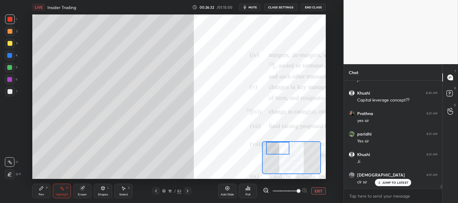
click at [41, 186] on div "Pen P" at bounding box center [41, 191] width 18 height 14
click at [10, 36] on div at bounding box center [10, 32] width 10 height 10
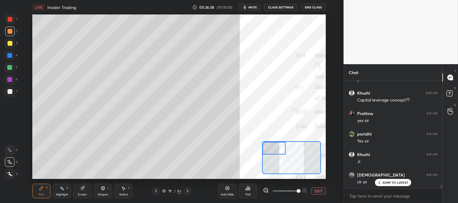
click at [11, 43] on div at bounding box center [10, 43] width 5 height 5
click at [9, 92] on div at bounding box center [10, 91] width 5 height 5
click at [10, 45] on div at bounding box center [10, 43] width 5 height 5
click at [11, 67] on div at bounding box center [9, 67] width 5 height 5
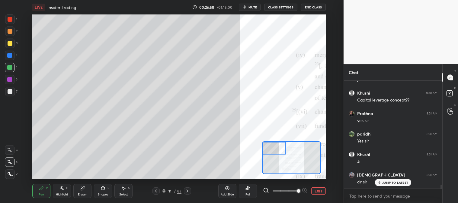
click at [8, 32] on div at bounding box center [10, 31] width 5 height 5
click at [11, 88] on div at bounding box center [10, 92] width 10 height 10
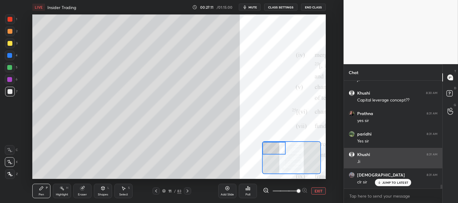
click at [389, 181] on p "JUMP TO LATEST" at bounding box center [395, 183] width 26 height 4
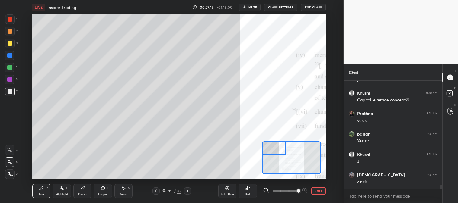
click at [9, 31] on div at bounding box center [10, 31] width 5 height 5
click at [82, 189] on icon at bounding box center [82, 189] width 4 height 4
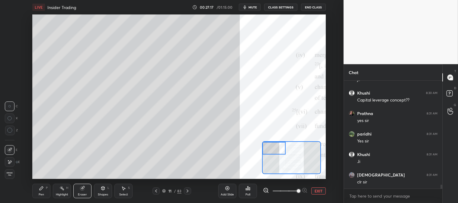
click at [37, 190] on div "Pen P" at bounding box center [41, 191] width 18 height 14
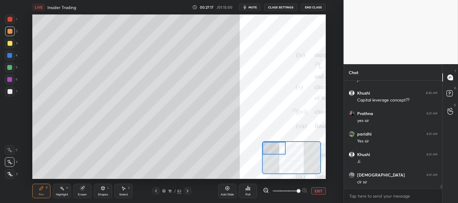
click at [40, 189] on icon at bounding box center [41, 188] width 5 height 5
click at [10, 20] on div at bounding box center [10, 19] width 5 height 5
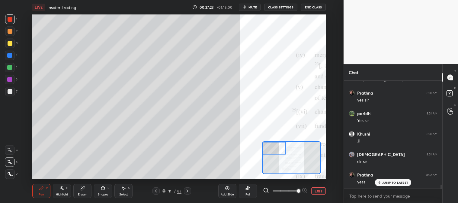
click at [384, 182] on p "JUMP TO LATEST" at bounding box center [395, 183] width 26 height 4
click at [314, 191] on button "EXIT" at bounding box center [318, 191] width 14 height 7
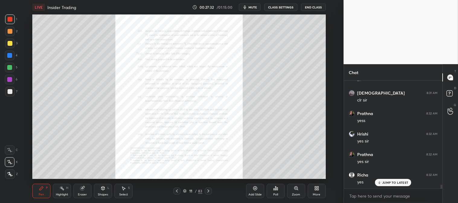
scroll to position [2920, 0]
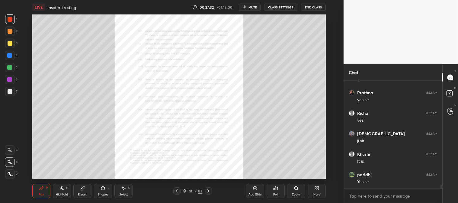
click at [295, 192] on div "Zoom" at bounding box center [296, 191] width 18 height 14
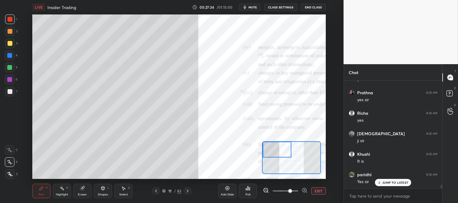
scroll to position [2940, 0]
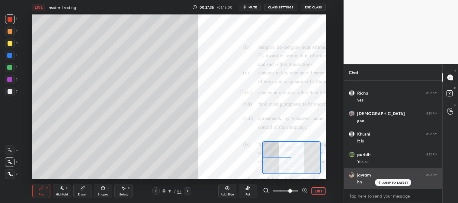
click at [386, 184] on p "JUMP TO LATEST" at bounding box center [395, 183] width 26 height 4
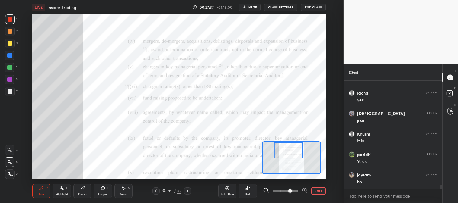
click at [59, 194] on div "Highlight" at bounding box center [62, 195] width 12 height 3
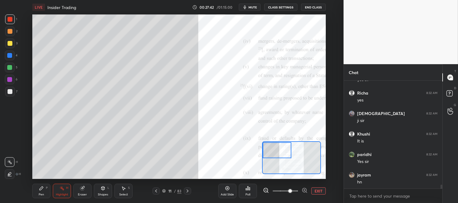
click at [8, 90] on div at bounding box center [10, 91] width 5 height 5
click at [49, 192] on div "Pen P" at bounding box center [41, 191] width 18 height 14
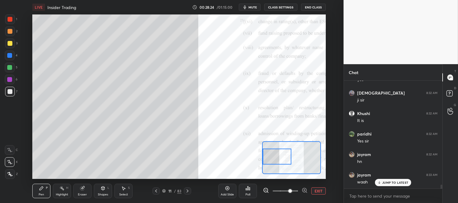
scroll to position [2981, 0]
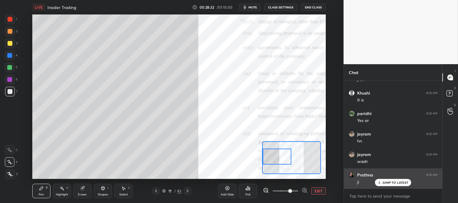
click at [392, 183] on p "JUMP TO LATEST" at bounding box center [395, 183] width 26 height 4
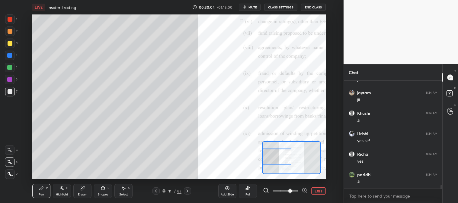
scroll to position [3254, 0]
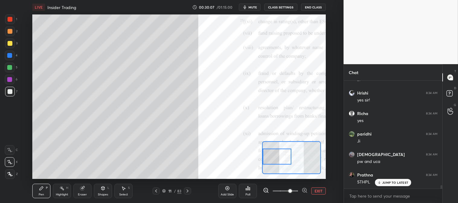
click at [382, 185] on div "JUMP TO LATEST" at bounding box center [393, 182] width 36 height 7
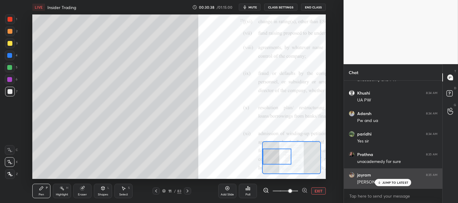
click at [386, 183] on p "JUMP TO LATEST" at bounding box center [395, 183] width 26 height 4
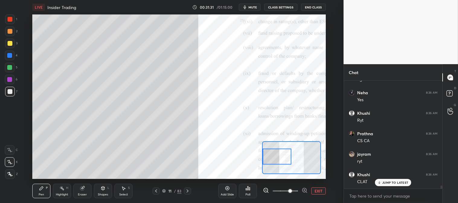
scroll to position [3670, 0]
click at [386, 184] on p "JUMP TO LATEST" at bounding box center [395, 183] width 26 height 4
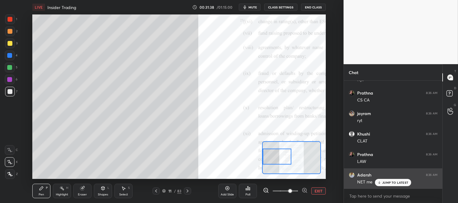
click at [388, 185] on p "JUMP TO LATEST" at bounding box center [395, 183] width 26 height 4
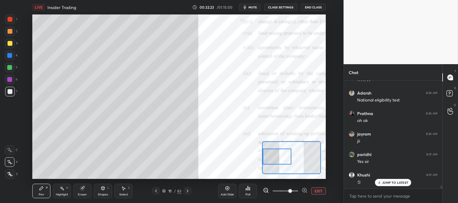
scroll to position [3902, 0]
click at [253, 8] on span "mute" at bounding box center [252, 7] width 8 height 4
click at [252, 5] on span "unmute" at bounding box center [251, 7] width 13 height 4
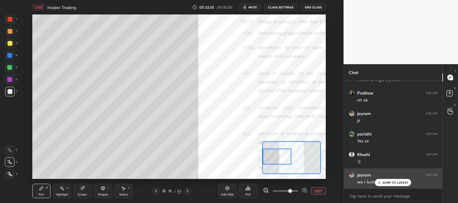
click at [388, 185] on div "JUMP TO LATEST" at bounding box center [393, 182] width 36 height 7
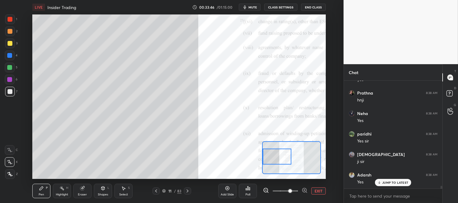
scroll to position [4046, 0]
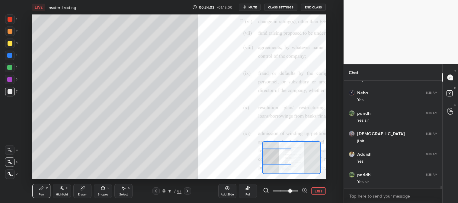
click at [321, 193] on button "EXIT" at bounding box center [318, 191] width 14 height 7
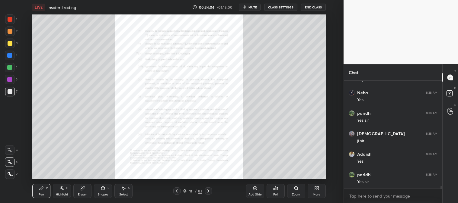
click at [295, 194] on div "Zoom" at bounding box center [296, 195] width 8 height 3
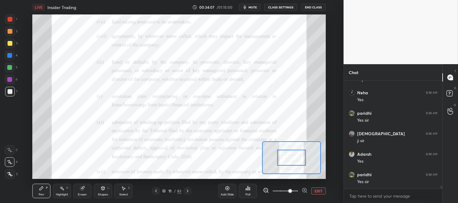
scroll to position [4067, 0]
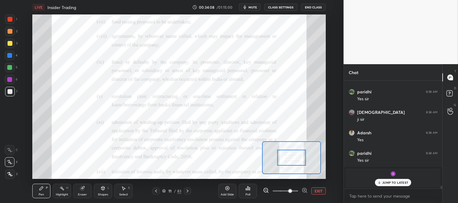
click at [319, 192] on button "EXIT" at bounding box center [318, 191] width 14 height 7
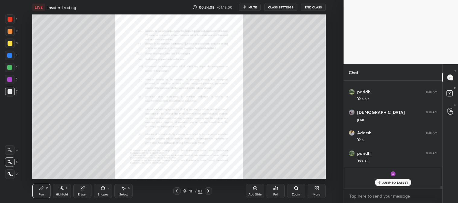
scroll to position [3206, 0]
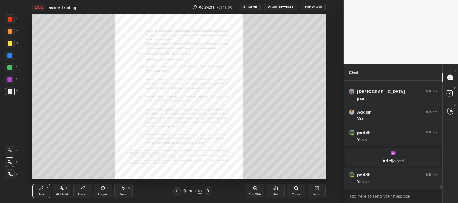
click at [382, 183] on div "Yes sir" at bounding box center [397, 182] width 80 height 6
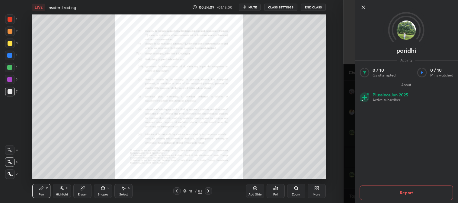
click at [360, 8] on icon at bounding box center [363, 7] width 7 height 7
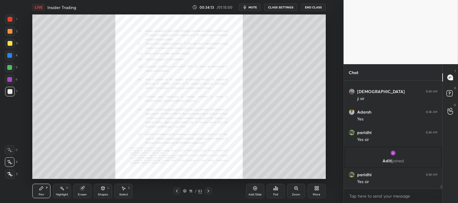
scroll to position [3227, 0]
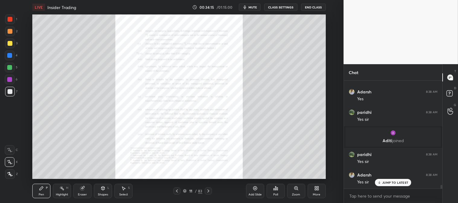
click at [293, 194] on div "Zoom" at bounding box center [296, 195] width 8 height 3
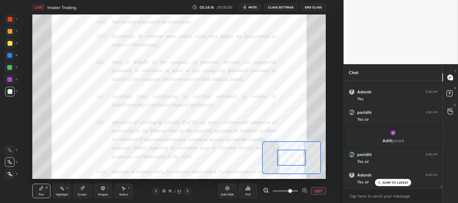
scroll to position [3247, 0]
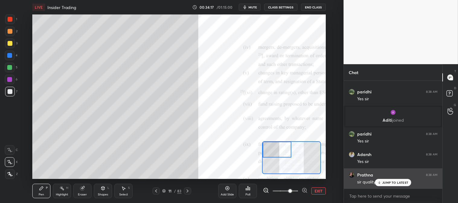
click at [383, 183] on p "JUMP TO LATEST" at bounding box center [395, 183] width 26 height 4
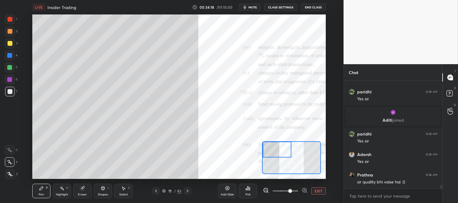
click at [319, 191] on button "EXIT" at bounding box center [318, 191] width 14 height 7
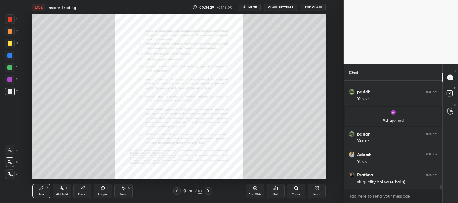
scroll to position [3268, 0]
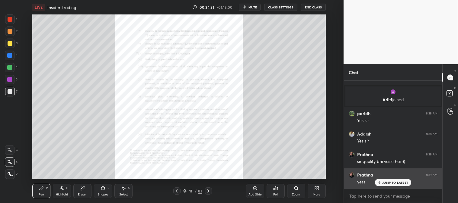
click at [385, 183] on p "JUMP TO LATEST" at bounding box center [395, 183] width 26 height 4
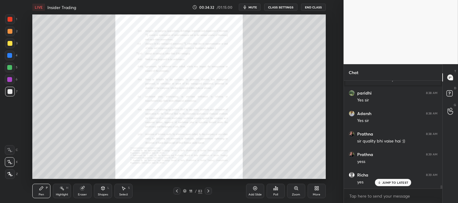
scroll to position [3329, 0]
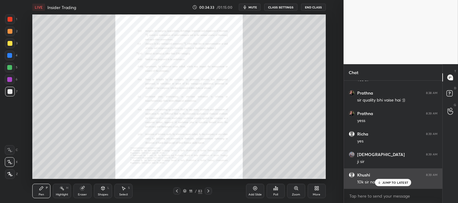
click at [386, 182] on p "JUMP TO LATEST" at bounding box center [395, 183] width 26 height 4
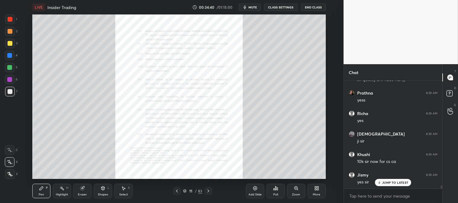
scroll to position [3370, 0]
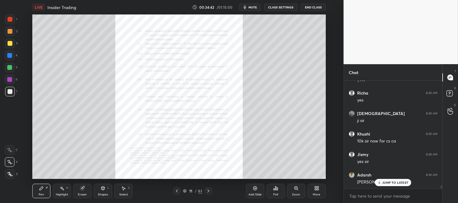
click at [255, 9] on button "mute" at bounding box center [250, 7] width 22 height 7
click at [253, 7] on span "unmute" at bounding box center [251, 7] width 13 height 4
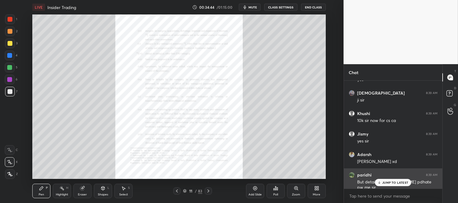
click at [391, 183] on p "JUMP TO LATEST" at bounding box center [395, 183] width 26 height 4
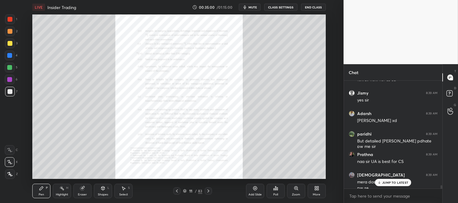
scroll to position [3438, 0]
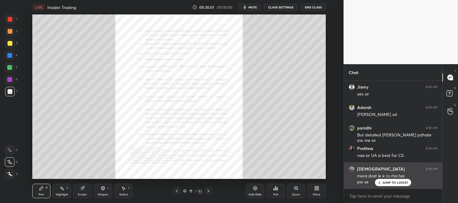
click at [387, 185] on p "JUMP TO LATEST" at bounding box center [395, 183] width 26 height 4
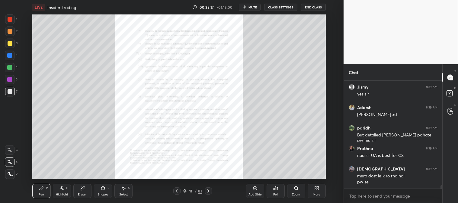
scroll to position [3459, 0]
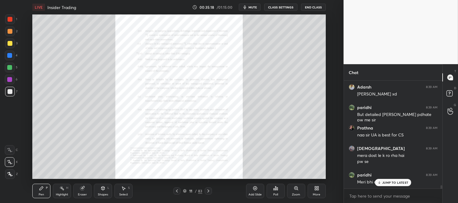
click at [295, 191] on icon at bounding box center [296, 188] width 5 height 5
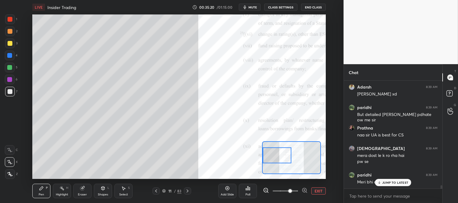
click at [40, 187] on icon at bounding box center [41, 188] width 5 height 5
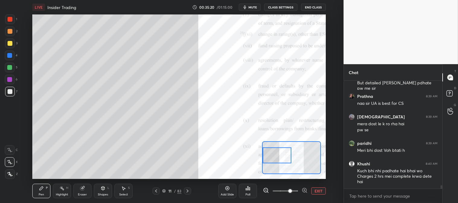
click at [11, 68] on div at bounding box center [9, 67] width 5 height 5
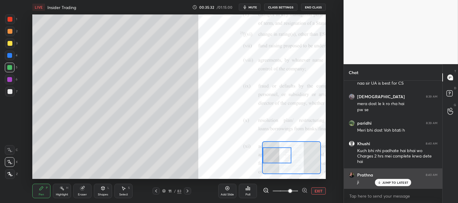
click at [390, 184] on p "JUMP TO LATEST" at bounding box center [395, 183] width 26 height 4
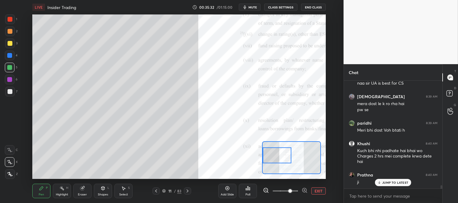
scroll to position [3531, 0]
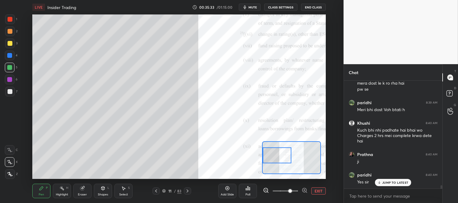
click at [388, 184] on p "JUMP TO LATEST" at bounding box center [395, 183] width 26 height 4
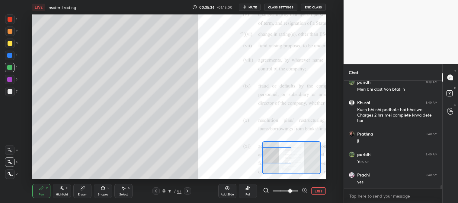
click at [321, 190] on button "EXIT" at bounding box center [318, 191] width 14 height 7
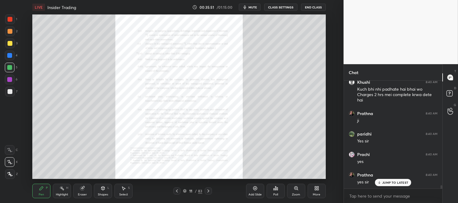
scroll to position [3634, 0]
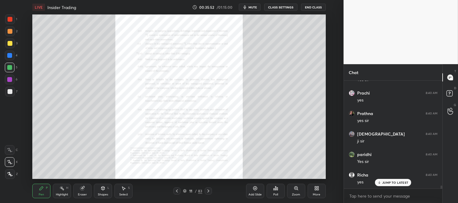
click at [252, 7] on span "mute" at bounding box center [252, 7] width 8 height 4
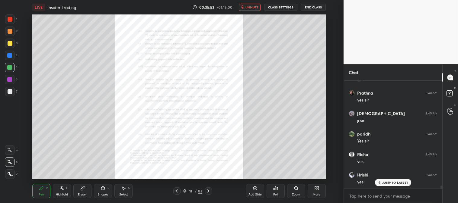
click at [250, 7] on span "unmute" at bounding box center [251, 7] width 13 height 4
click at [385, 184] on p "JUMP TO LATEST" at bounding box center [395, 183] width 26 height 4
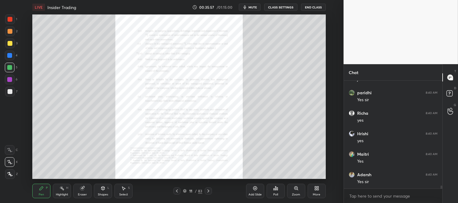
scroll to position [3716, 0]
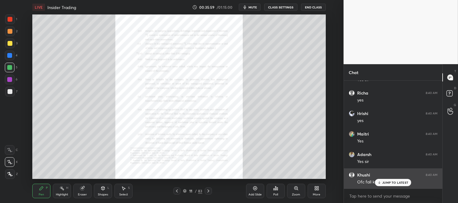
click at [384, 183] on p "JUMP TO LATEST" at bounding box center [395, 183] width 26 height 4
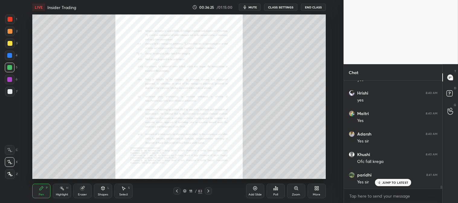
scroll to position [3757, 0]
click at [255, 7] on span "mute" at bounding box center [252, 7] width 8 height 4
click at [252, 7] on span "unmute" at bounding box center [251, 7] width 13 height 4
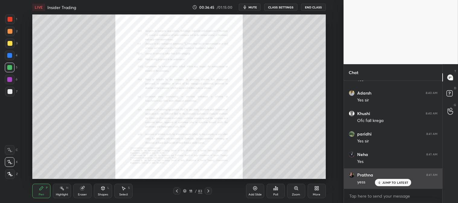
click at [385, 185] on div "JUMP TO LATEST" at bounding box center [393, 182] width 36 height 7
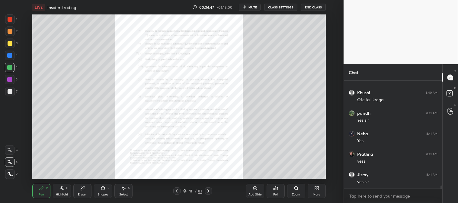
scroll to position [3818, 0]
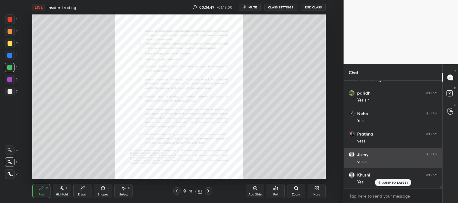
click at [388, 184] on p "JUMP TO LATEST" at bounding box center [395, 183] width 26 height 4
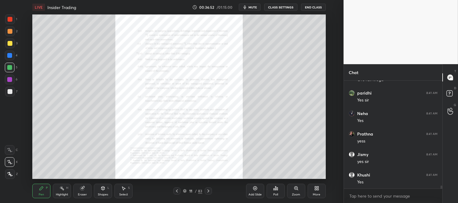
scroll to position [3839, 0]
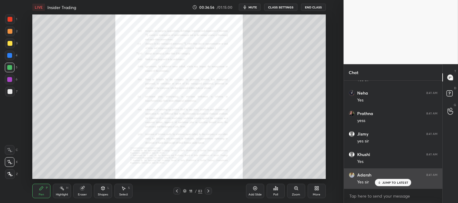
click at [385, 184] on p "JUMP TO LATEST" at bounding box center [395, 183] width 26 height 4
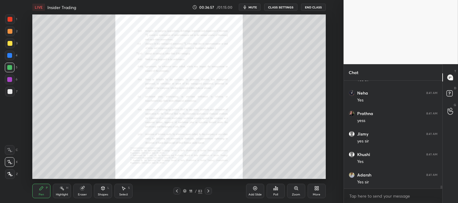
click at [297, 192] on div "Zoom" at bounding box center [296, 191] width 18 height 14
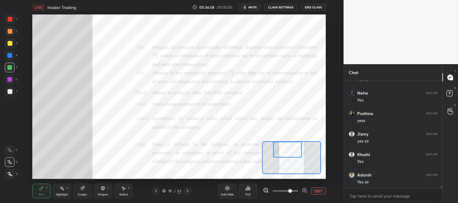
click at [66, 187] on div "H" at bounding box center [67, 188] width 2 height 3
click at [11, 21] on div at bounding box center [10, 19] width 5 height 5
click at [320, 191] on button "EXIT" at bounding box center [318, 191] width 14 height 7
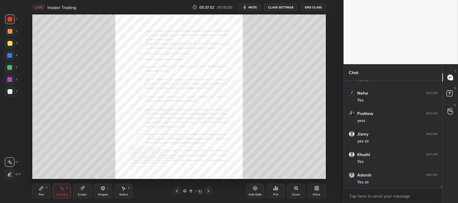
scroll to position [3839, 0]
click at [41, 192] on div "Pen P" at bounding box center [41, 191] width 18 height 14
click at [59, 193] on div "Highlight H" at bounding box center [62, 191] width 18 height 14
click at [390, 182] on p "JUMP TO LATEST" at bounding box center [395, 183] width 26 height 4
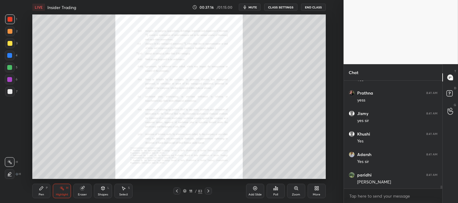
click at [292, 192] on div "Zoom" at bounding box center [296, 191] width 18 height 14
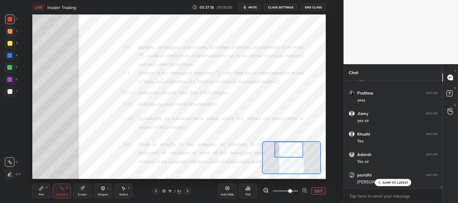
scroll to position [3880, 0]
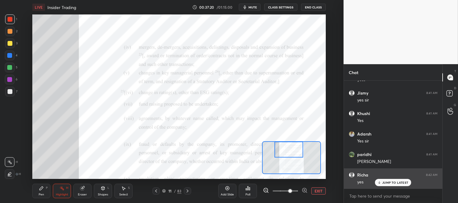
click at [394, 183] on p "JUMP TO LATEST" at bounding box center [395, 183] width 26 height 4
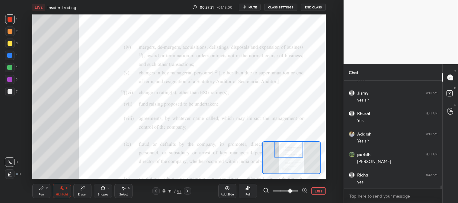
scroll to position [3901, 0]
click at [319, 191] on button "EXIT" at bounding box center [318, 191] width 14 height 7
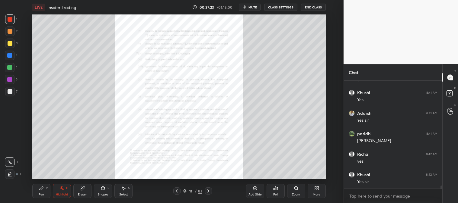
scroll to position [3921, 0]
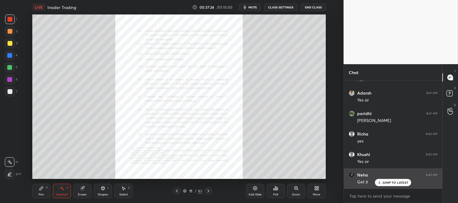
click at [388, 184] on p "JUMP TO LATEST" at bounding box center [395, 183] width 26 height 4
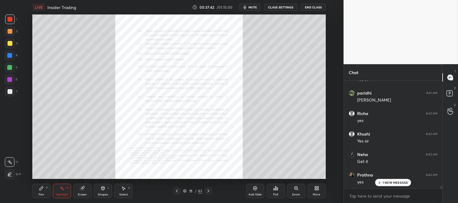
scroll to position [3962, 0]
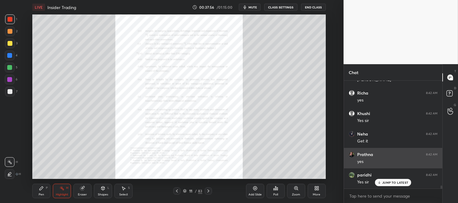
click at [386, 184] on p "JUMP TO LATEST" at bounding box center [395, 183] width 26 height 4
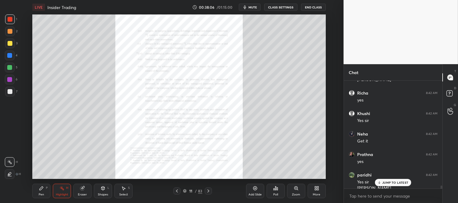
scroll to position [3968, 0]
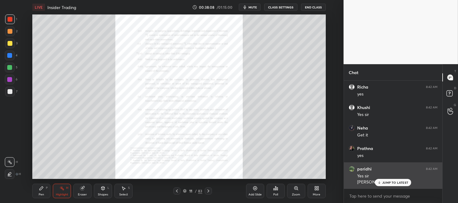
click at [390, 183] on p "JUMP TO LATEST" at bounding box center [395, 183] width 26 height 4
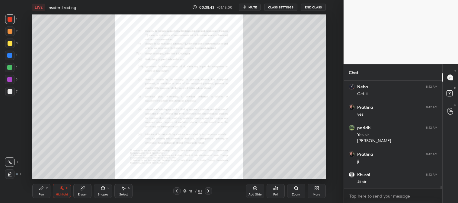
scroll to position [4041, 0]
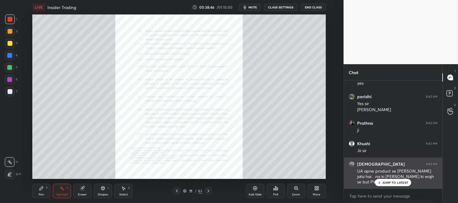
click at [391, 185] on div "JUMP TO LATEST" at bounding box center [393, 182] width 36 height 7
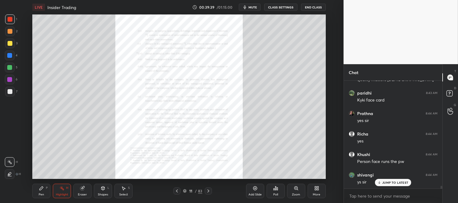
scroll to position [4292, 0]
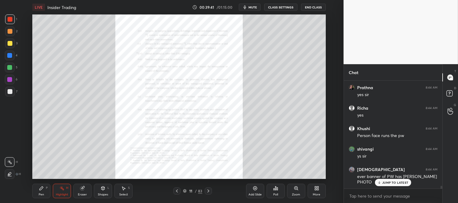
click at [294, 191] on icon at bounding box center [296, 188] width 5 height 5
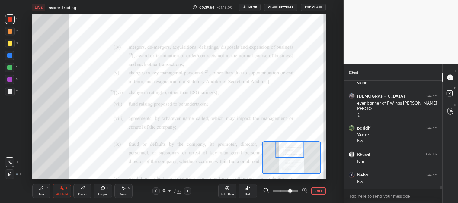
scroll to position [4387, 0]
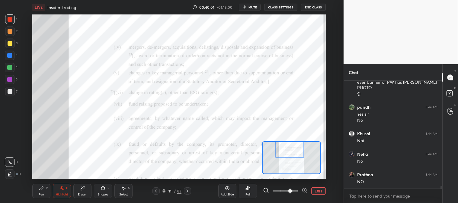
click at [317, 190] on button "EXIT" at bounding box center [318, 191] width 14 height 7
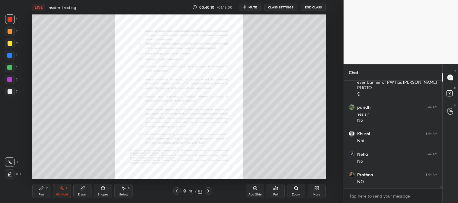
scroll to position [4407, 0]
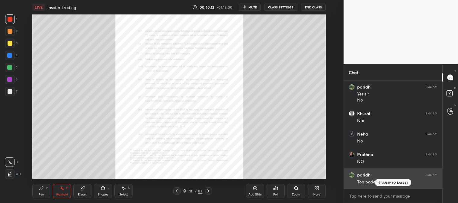
click at [387, 183] on p "JUMP TO LATEST" at bounding box center [395, 183] width 26 height 4
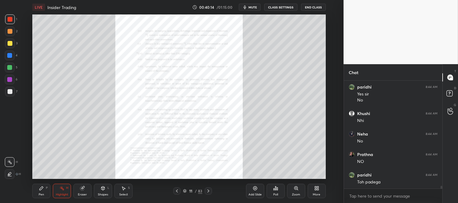
scroll to position [4428, 0]
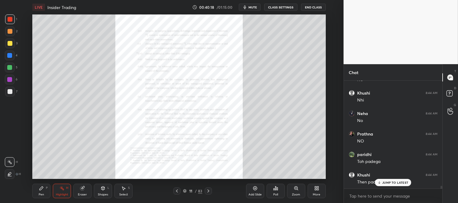
click at [293, 194] on div "Zoom" at bounding box center [296, 195] width 8 height 3
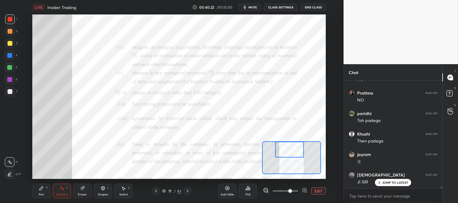
scroll to position [4490, 0]
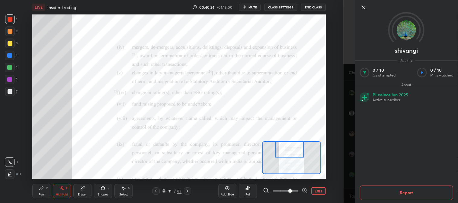
click at [363, 8] on icon at bounding box center [363, 7] width 7 height 7
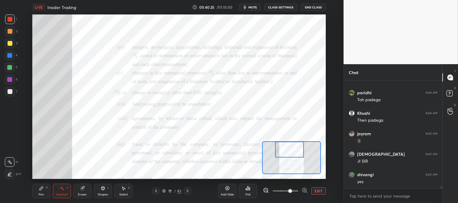
click at [318, 191] on button "EXIT" at bounding box center [318, 191] width 14 height 7
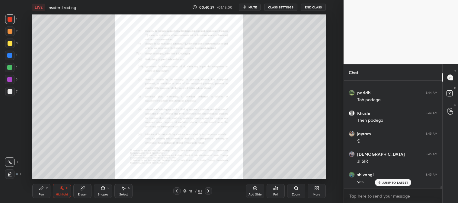
scroll to position [4510, 0]
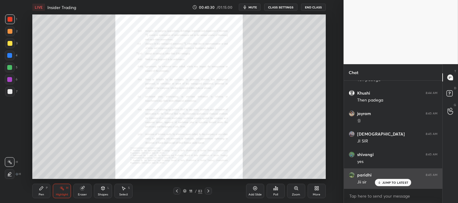
click at [390, 185] on div "JUMP TO LATEST" at bounding box center [393, 182] width 36 height 7
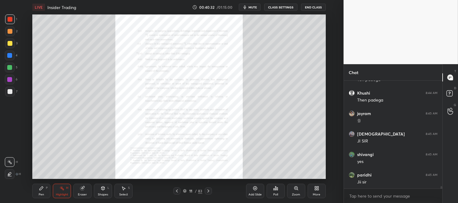
scroll to position [4530, 0]
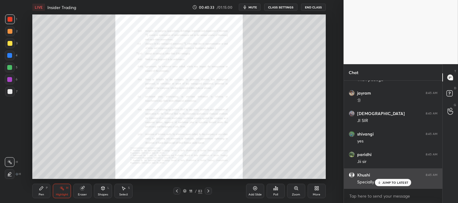
click at [388, 184] on p "JUMP TO LATEST" at bounding box center [395, 183] width 26 height 4
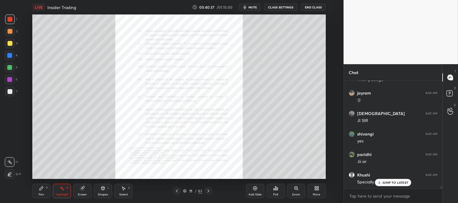
scroll to position [4551, 0]
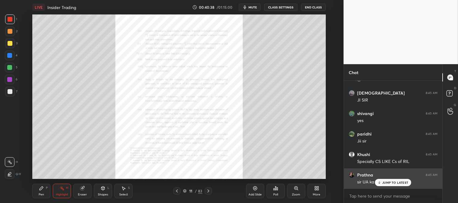
click at [388, 183] on p "JUMP TO LATEST" at bounding box center [395, 183] width 26 height 4
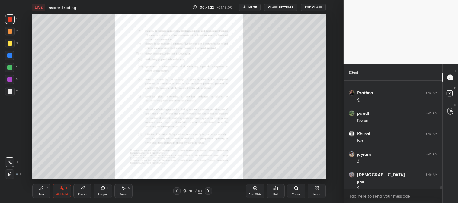
scroll to position [4788, 0]
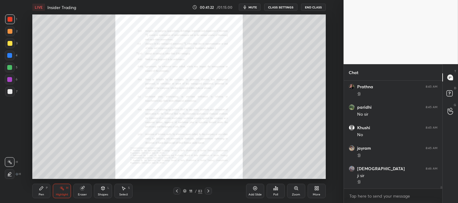
click at [296, 192] on div "Zoom" at bounding box center [296, 191] width 18 height 14
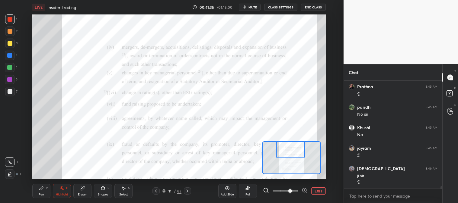
click at [37, 194] on div "Pen P" at bounding box center [41, 191] width 18 height 14
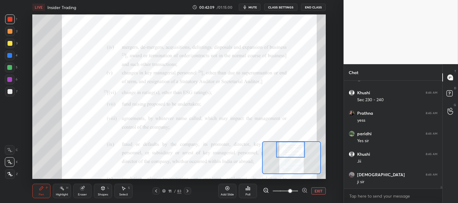
scroll to position [4911, 0]
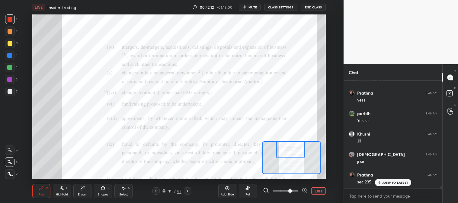
click at [88, 194] on div "Eraser" at bounding box center [82, 191] width 18 height 14
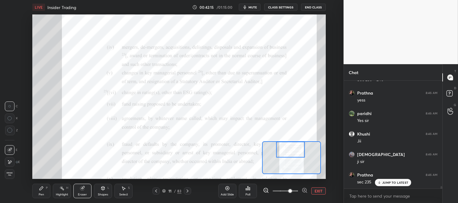
click at [40, 191] on icon at bounding box center [41, 188] width 5 height 5
click at [38, 194] on div "Pen P" at bounding box center [41, 191] width 18 height 14
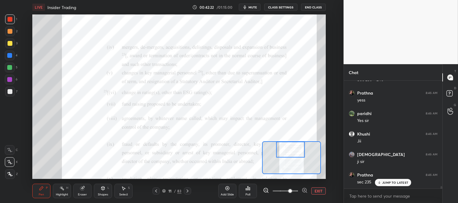
scroll to position [4932, 0]
click at [67, 190] on div "H" at bounding box center [67, 188] width 2 height 3
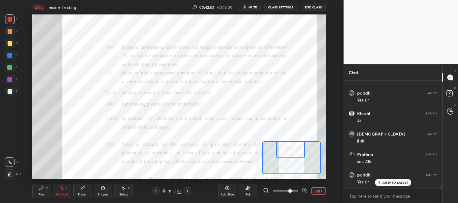
scroll to position [4952, 0]
click at [43, 192] on div "Pen P" at bounding box center [41, 191] width 18 height 14
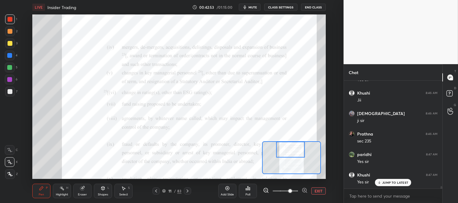
click at [42, 192] on div "Pen P" at bounding box center [41, 191] width 18 height 14
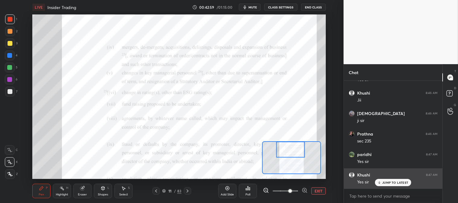
click at [388, 184] on p "JUMP TO LATEST" at bounding box center [395, 183] width 26 height 4
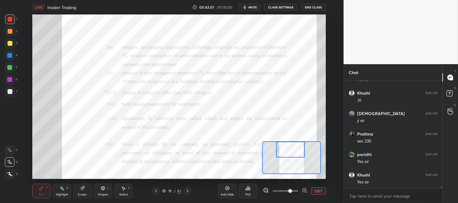
scroll to position [4973, 0]
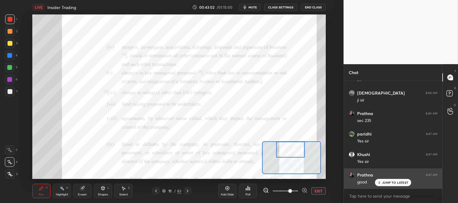
click at [383, 184] on p "JUMP TO LATEST" at bounding box center [395, 183] width 26 height 4
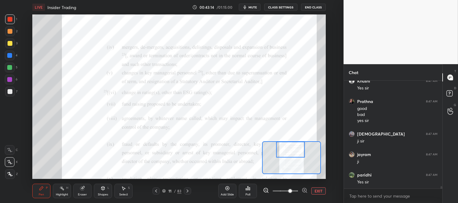
scroll to position [5067, 0]
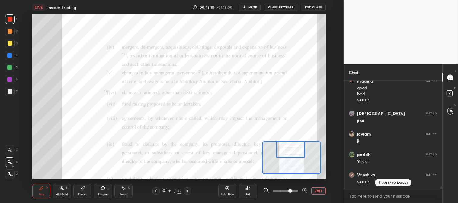
click at [154, 194] on icon at bounding box center [156, 191] width 5 height 5
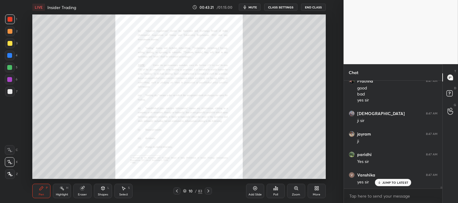
click at [292, 190] on div "Zoom" at bounding box center [296, 191] width 18 height 14
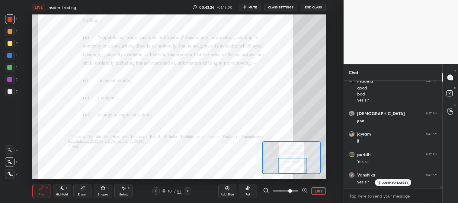
click at [189, 191] on icon at bounding box center [187, 191] width 5 height 5
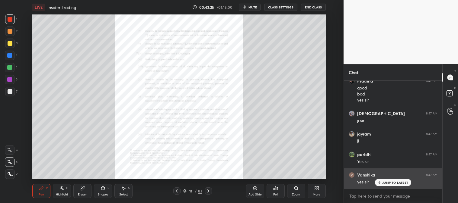
click at [389, 183] on p "JUMP TO LATEST" at bounding box center [395, 183] width 26 height 4
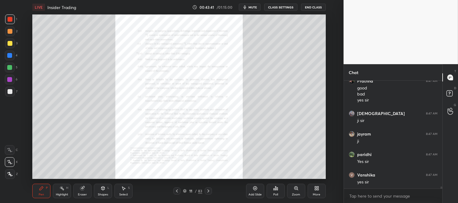
click at [319, 187] on div "More" at bounding box center [317, 191] width 18 height 14
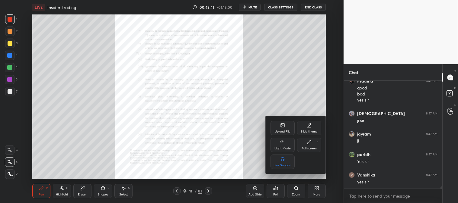
scroll to position [5088, 0]
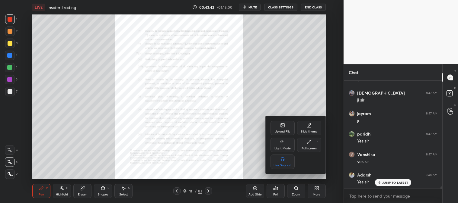
click at [282, 125] on icon at bounding box center [282, 125] width 1 height 1
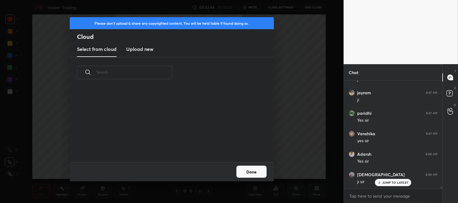
scroll to position [5149, 0]
click at [131, 47] on h3 "Upload new" at bounding box center [139, 49] width 27 height 7
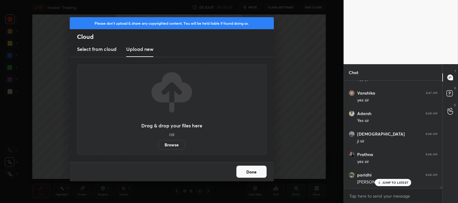
click at [175, 140] on label "Browse" at bounding box center [171, 145] width 27 height 10
click at [158, 140] on input "Browse" at bounding box center [158, 145] width 0 height 10
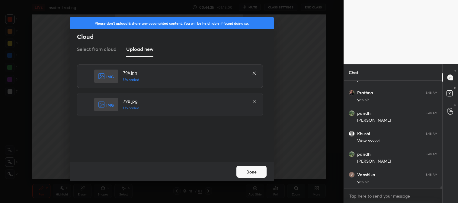
click at [254, 174] on button "Done" at bounding box center [251, 172] width 30 height 12
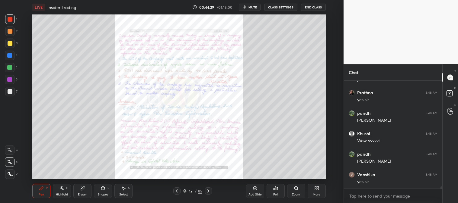
click at [296, 191] on div "Zoom" at bounding box center [296, 191] width 18 height 14
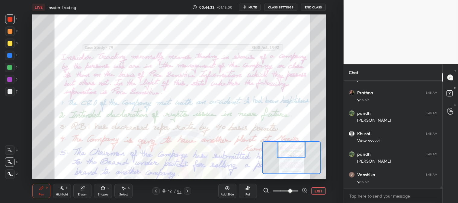
click at [57, 192] on div "Highlight H" at bounding box center [62, 191] width 18 height 14
click at [8, 23] on div at bounding box center [10, 19] width 10 height 10
click at [254, 8] on span "mute" at bounding box center [252, 7] width 8 height 4
click at [254, 7] on span "unmute" at bounding box center [251, 7] width 13 height 4
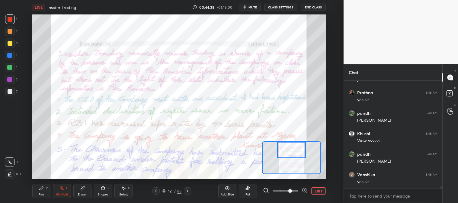
click at [318, 192] on button "EXIT" at bounding box center [318, 191] width 14 height 7
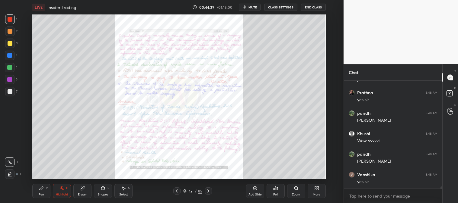
click at [207, 191] on icon at bounding box center [208, 191] width 5 height 5
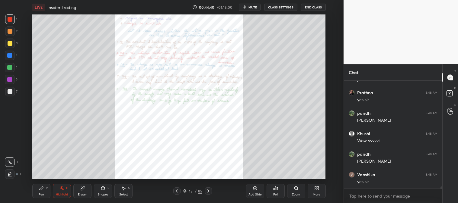
click at [179, 191] on icon at bounding box center [177, 191] width 5 height 5
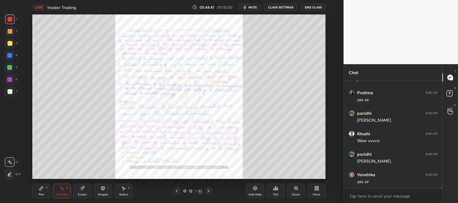
click at [291, 193] on div "Zoom" at bounding box center [296, 191] width 18 height 14
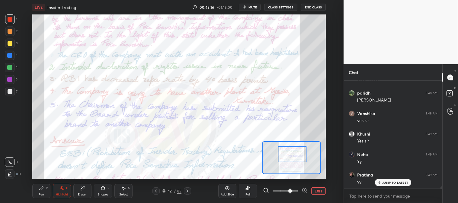
scroll to position [5293, 0]
click at [46, 196] on div "Pen P" at bounding box center [41, 191] width 18 height 14
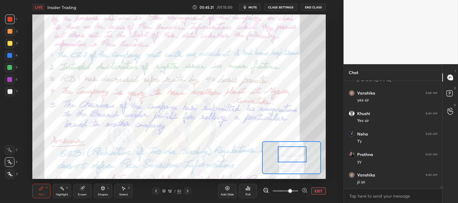
click at [8, 47] on div at bounding box center [10, 44] width 10 height 10
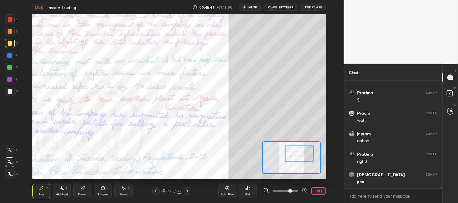
scroll to position [5560, 0]
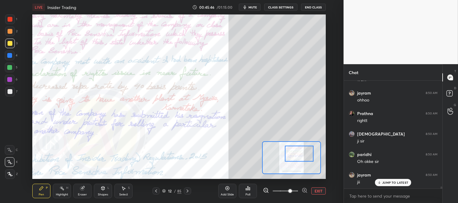
click at [254, 6] on span "mute" at bounding box center [252, 7] width 8 height 4
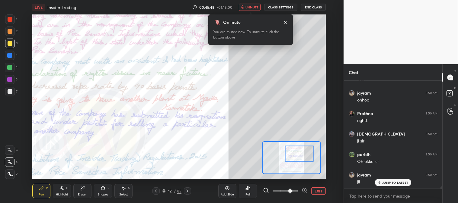
scroll to position [5580, 0]
click at [252, 7] on span "unmute" at bounding box center [251, 7] width 13 height 4
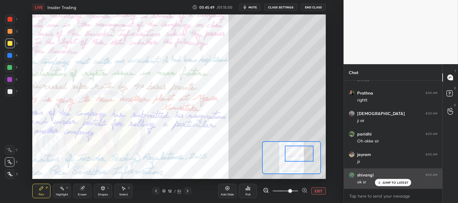
click at [388, 185] on div "JUMP TO LATEST" at bounding box center [393, 182] width 36 height 7
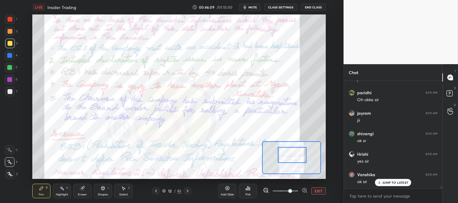
scroll to position [5642, 0]
click at [62, 191] on icon at bounding box center [61, 188] width 5 height 5
click at [7, 17] on div at bounding box center [10, 19] width 10 height 10
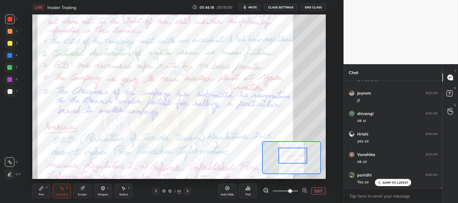
click at [386, 182] on p "JUMP TO LATEST" at bounding box center [395, 183] width 26 height 4
click at [43, 194] on div "Pen" at bounding box center [41, 195] width 5 height 3
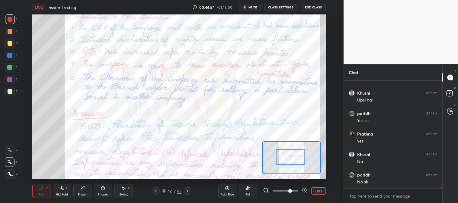
scroll to position [5765, 0]
click at [11, 67] on div at bounding box center [9, 67] width 5 height 5
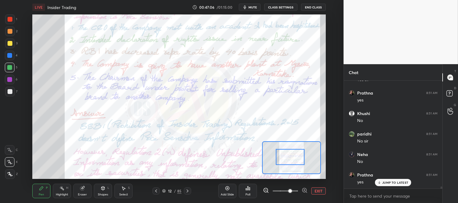
scroll to position [5806, 0]
click at [12, 44] on div at bounding box center [10, 43] width 5 height 5
click at [10, 21] on div at bounding box center [10, 19] width 5 height 5
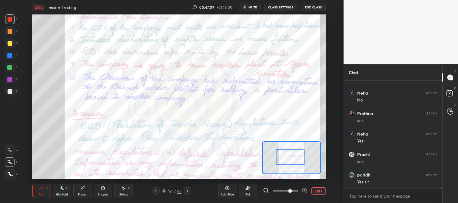
scroll to position [5868, 0]
click at [68, 192] on div "Highlight H" at bounding box center [62, 191] width 18 height 14
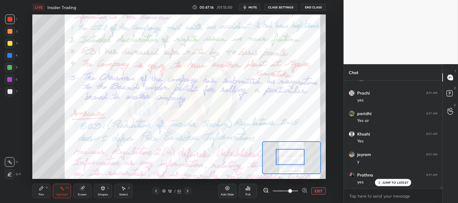
scroll to position [5930, 0]
click at [40, 194] on div "Pen" at bounding box center [41, 195] width 5 height 3
click at [39, 187] on icon at bounding box center [41, 188] width 5 height 5
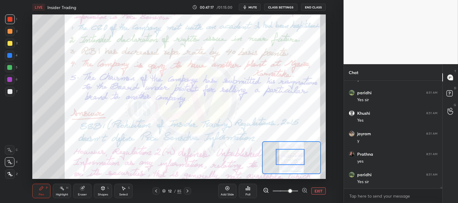
click at [11, 20] on div at bounding box center [10, 19] width 5 height 5
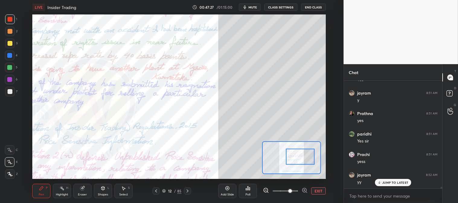
click at [316, 191] on button "EXIT" at bounding box center [318, 191] width 14 height 7
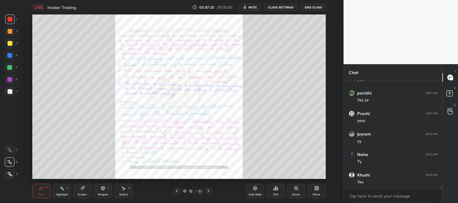
scroll to position [6032, 0]
click at [11, 18] on div at bounding box center [10, 19] width 5 height 5
click at [296, 194] on div "Zoom" at bounding box center [296, 195] width 8 height 3
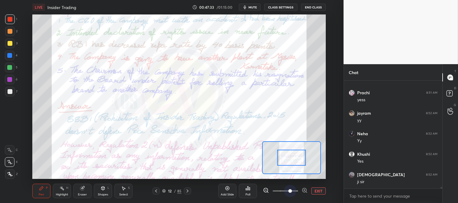
scroll to position [6053, 0]
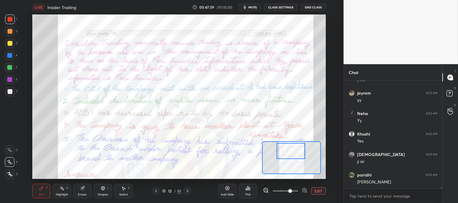
click at [79, 184] on div "Eraser" at bounding box center [82, 191] width 18 height 14
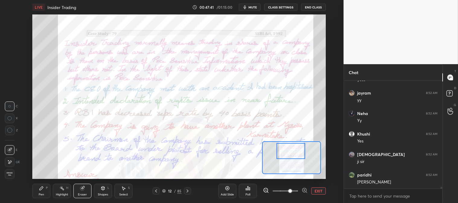
click at [63, 193] on div "Highlight H" at bounding box center [62, 191] width 18 height 14
click at [67, 191] on div "Highlight H" at bounding box center [62, 191] width 18 height 14
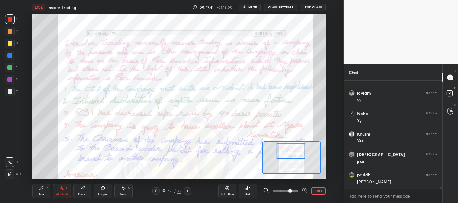
click at [187, 190] on icon at bounding box center [187, 191] width 5 height 5
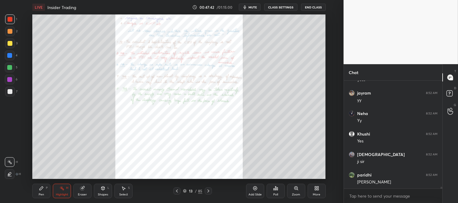
click at [296, 190] on icon at bounding box center [295, 188] width 3 height 3
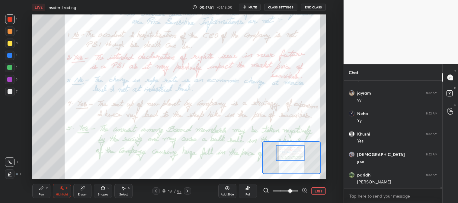
click at [155, 194] on div at bounding box center [155, 191] width 7 height 7
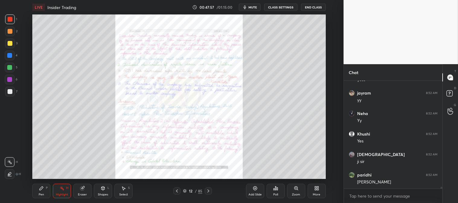
click at [209, 191] on icon at bounding box center [208, 191] width 2 height 3
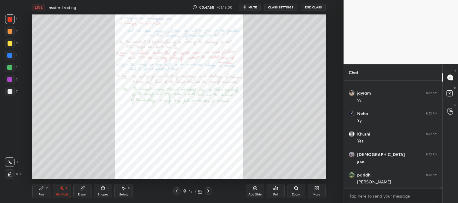
click at [297, 194] on div "Zoom" at bounding box center [296, 195] width 8 height 3
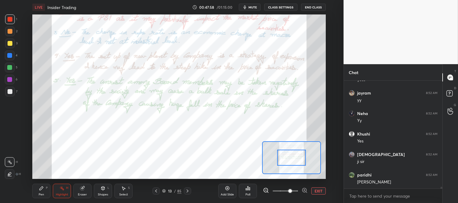
scroll to position [6073, 0]
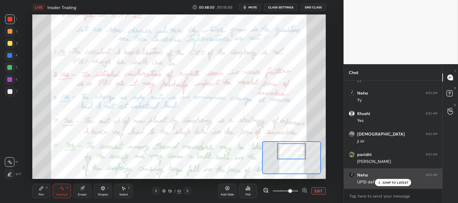
click at [379, 182] on icon at bounding box center [379, 183] width 0 height 2
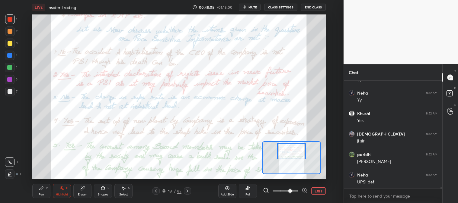
click at [157, 193] on icon at bounding box center [156, 191] width 5 height 5
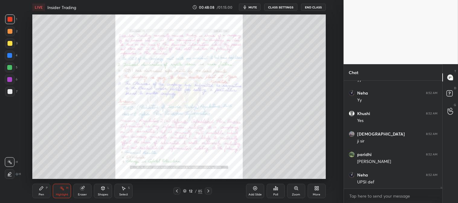
click at [295, 190] on icon at bounding box center [295, 188] width 3 height 3
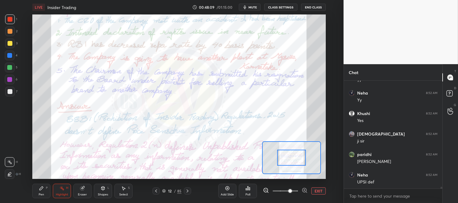
click at [44, 192] on div "Pen P" at bounding box center [41, 191] width 18 height 14
click at [188, 191] on icon at bounding box center [187, 191] width 5 height 5
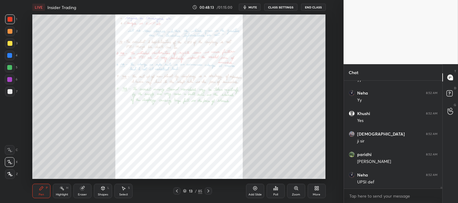
click at [294, 193] on div "Zoom" at bounding box center [296, 191] width 18 height 14
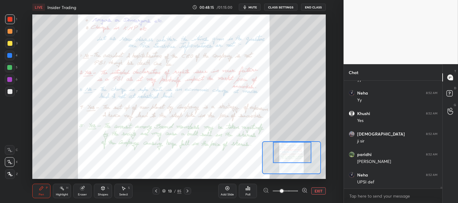
click at [59, 188] on div "Highlight H" at bounding box center [62, 191] width 18 height 14
click at [155, 194] on icon at bounding box center [156, 191] width 5 height 5
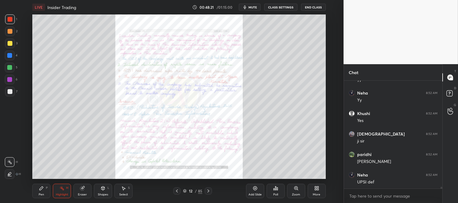
click at [209, 192] on icon at bounding box center [208, 191] width 5 height 5
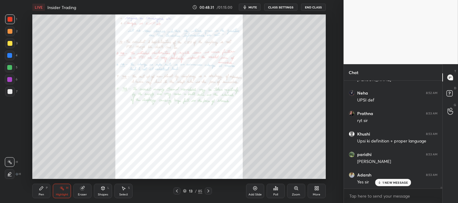
scroll to position [6176, 0]
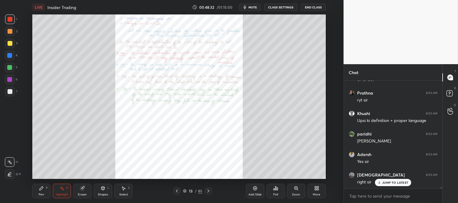
click at [297, 194] on div "Zoom" at bounding box center [296, 195] width 8 height 3
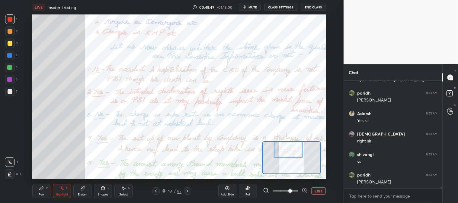
scroll to position [6238, 0]
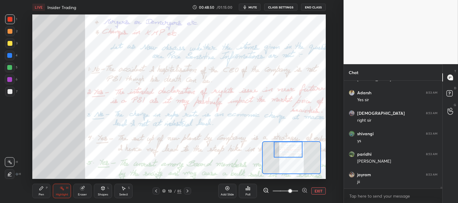
click at [157, 191] on icon at bounding box center [156, 191] width 5 height 5
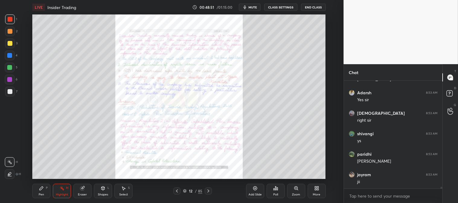
click at [176, 191] on icon at bounding box center [177, 191] width 5 height 5
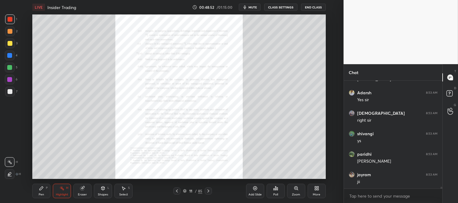
click at [210, 192] on icon at bounding box center [208, 191] width 5 height 5
click at [209, 193] on icon at bounding box center [208, 191] width 5 height 5
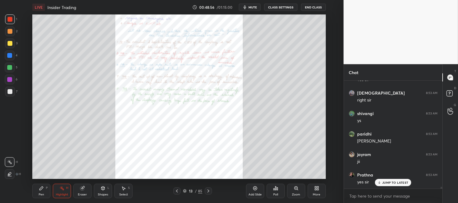
click at [175, 192] on icon at bounding box center [177, 191] width 5 height 5
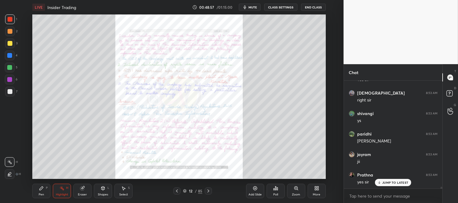
scroll to position [6278, 0]
click at [296, 191] on icon at bounding box center [296, 188] width 5 height 5
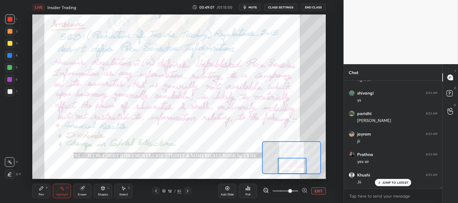
click at [252, 7] on span "mute" at bounding box center [252, 7] width 8 height 4
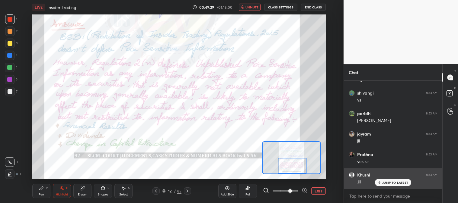
click at [386, 184] on p "JUMP TO LATEST" at bounding box center [395, 183] width 26 height 4
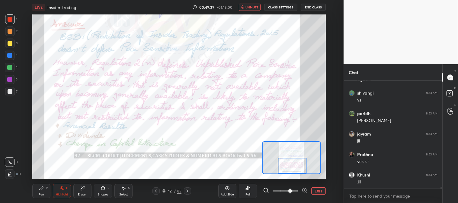
scroll to position [6299, 0]
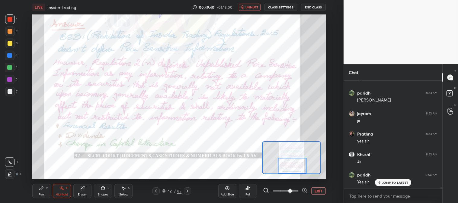
click at [189, 191] on icon at bounding box center [187, 191] width 5 height 5
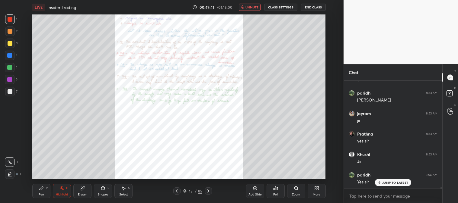
click at [296, 194] on div "Zoom" at bounding box center [296, 195] width 8 height 3
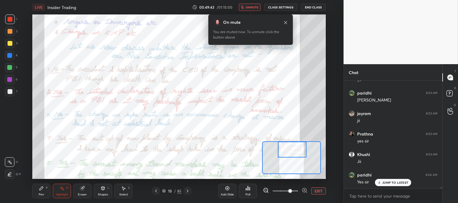
click at [255, 5] on span "unmute" at bounding box center [251, 7] width 13 height 4
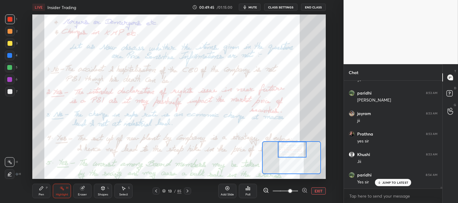
click at [253, 8] on span "mute" at bounding box center [252, 7] width 8 height 4
click at [253, 7] on span "mute" at bounding box center [252, 7] width 8 height 4
click at [253, 7] on span "unmute" at bounding box center [251, 7] width 13 height 4
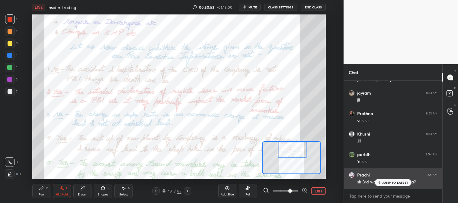
click at [385, 185] on p "JUMP TO LATEST" at bounding box center [395, 183] width 26 height 4
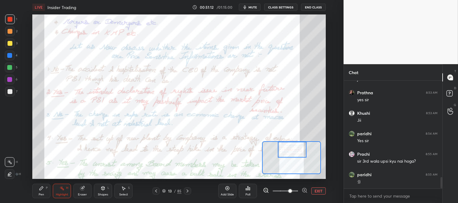
scroll to position [920, 0]
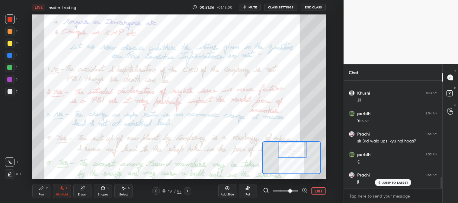
click at [389, 181] on p "JUMP TO LATEST" at bounding box center [395, 183] width 26 height 4
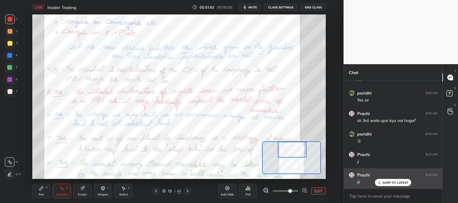
click at [385, 183] on p "JUMP TO LATEST" at bounding box center [395, 183] width 26 height 4
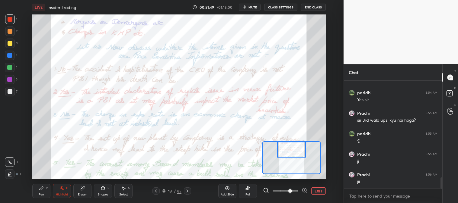
scroll to position [947, 0]
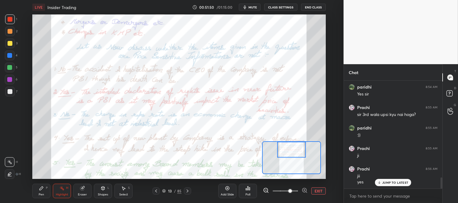
click at [390, 183] on p "JUMP TO LATEST" at bounding box center [395, 183] width 26 height 4
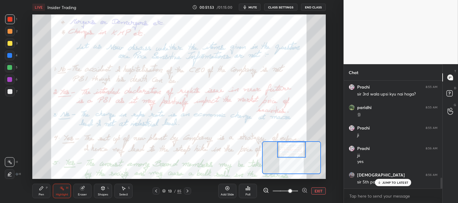
scroll to position [988, 0]
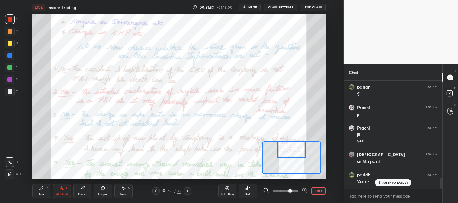
click at [380, 183] on icon at bounding box center [379, 183] width 4 height 4
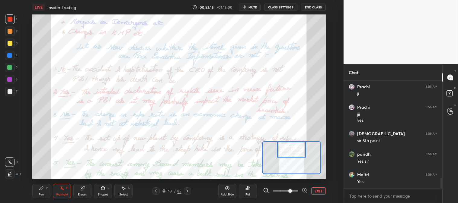
scroll to position [1029, 0]
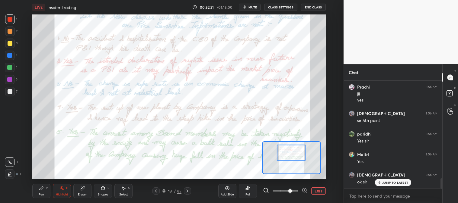
click at [10, 72] on div at bounding box center [10, 68] width 10 height 10
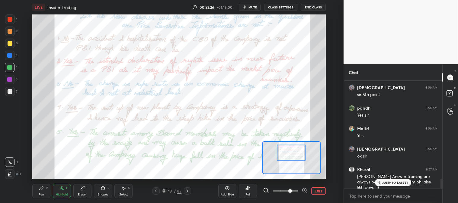
click at [43, 189] on icon at bounding box center [41, 188] width 5 height 5
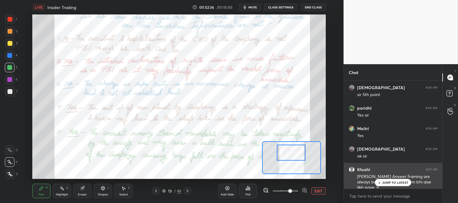
click at [395, 184] on p "JUMP TO LATEST" at bounding box center [395, 183] width 26 height 4
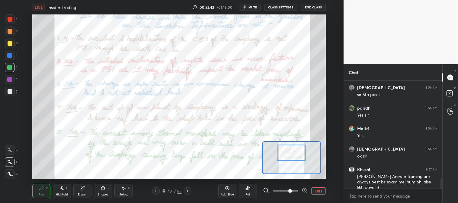
click at [62, 192] on div "Highlight H" at bounding box center [62, 191] width 18 height 14
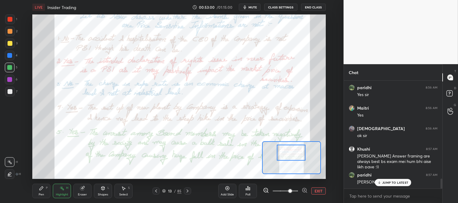
click at [389, 184] on p "JUMP TO LATEST" at bounding box center [395, 183] width 26 height 4
click at [255, 7] on span "mute" at bounding box center [252, 7] width 8 height 4
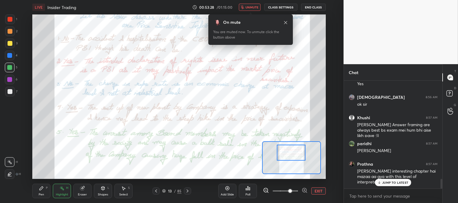
click at [252, 7] on span "unmute" at bounding box center [251, 7] width 13 height 4
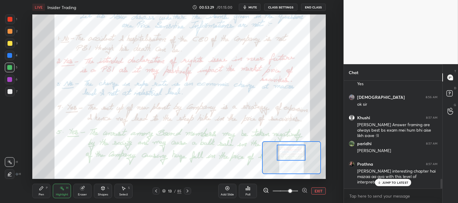
click at [386, 183] on p "JUMP TO LATEST" at bounding box center [395, 183] width 26 height 4
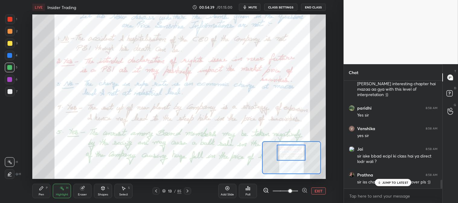
scroll to position [1215, 0]
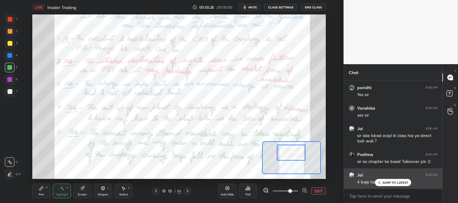
click at [382, 185] on div "JUMP TO LATEST" at bounding box center [393, 182] width 36 height 7
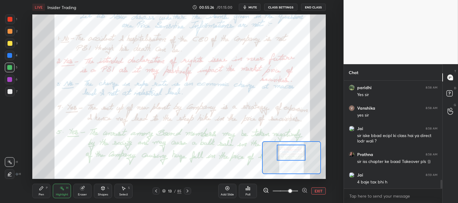
click at [319, 192] on button "EXIT" at bounding box center [318, 191] width 14 height 7
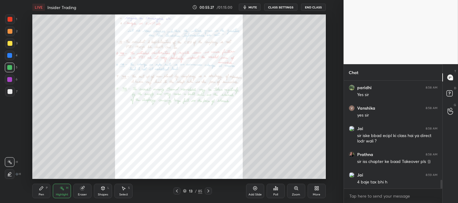
click at [318, 191] on div "More" at bounding box center [317, 191] width 18 height 14
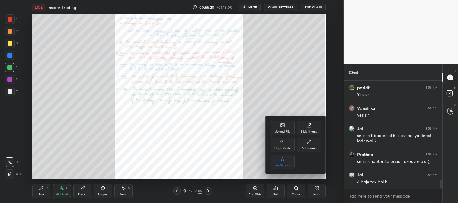
click at [284, 127] on icon at bounding box center [283, 126] width 4 height 4
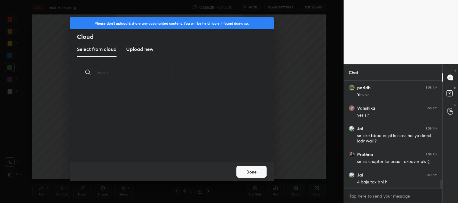
scroll to position [2, 3]
click at [135, 49] on h3 "Upload new" at bounding box center [139, 49] width 27 height 7
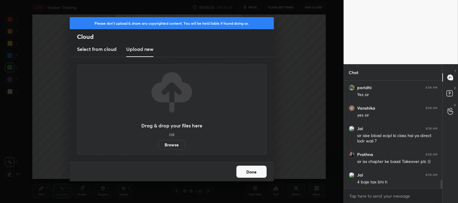
click at [168, 143] on label "Browse" at bounding box center [171, 145] width 27 height 10
click at [158, 143] on input "Browse" at bounding box center [158, 145] width 0 height 10
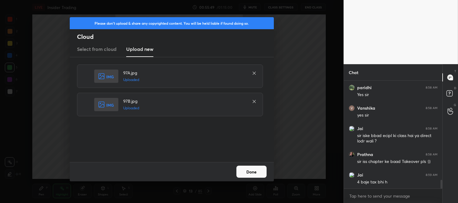
click at [250, 171] on button "Done" at bounding box center [251, 172] width 30 height 12
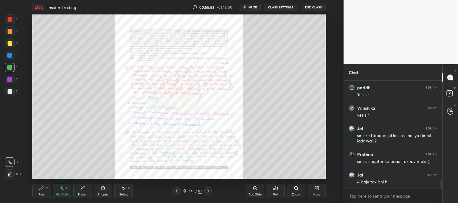
click at [298, 193] on div "Zoom" at bounding box center [296, 191] width 18 height 14
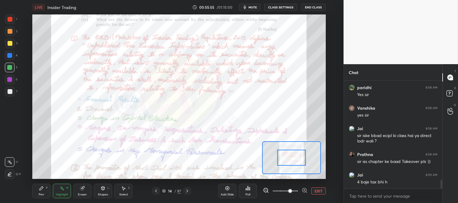
click at [292, 191] on span at bounding box center [290, 192] width 4 height 4
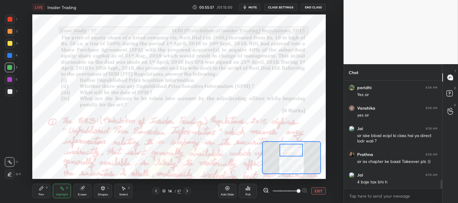
click at [59, 191] on div "Highlight H" at bounding box center [62, 191] width 18 height 14
click at [10, 21] on div at bounding box center [10, 19] width 5 height 5
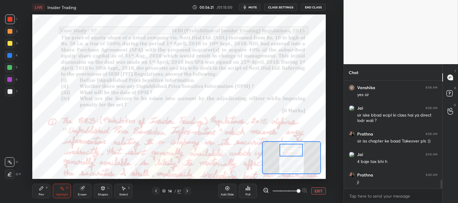
click at [255, 8] on span "mute" at bounding box center [252, 7] width 8 height 4
click at [252, 8] on span "unmute" at bounding box center [251, 7] width 13 height 4
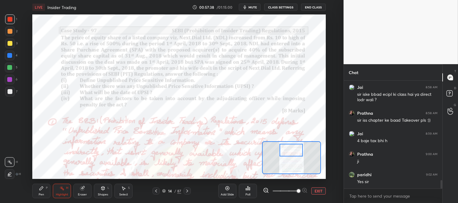
scroll to position [1276, 0]
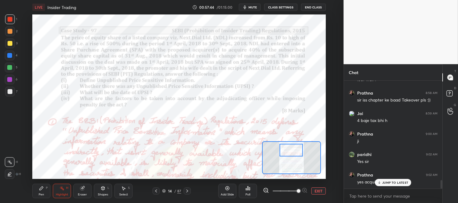
click at [45, 197] on div "Pen P" at bounding box center [41, 191] width 18 height 14
click at [9, 72] on div "5" at bounding box center [11, 69] width 13 height 12
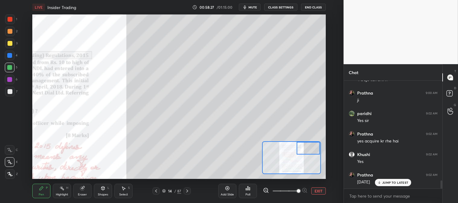
scroll to position [1339, 0]
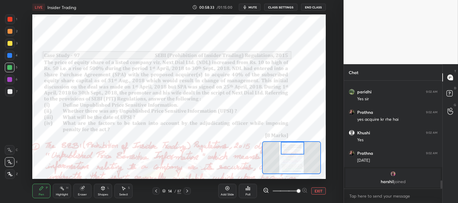
click at [62, 189] on icon at bounding box center [62, 188] width 1 height 1
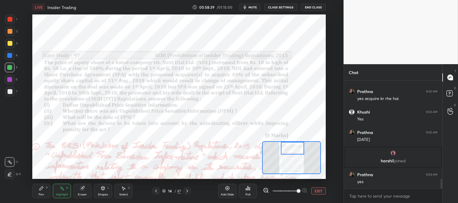
scroll to position [1109, 0]
click at [40, 194] on div "Pen" at bounding box center [41, 195] width 5 height 3
click at [41, 193] on div "Pen P" at bounding box center [41, 191] width 18 height 14
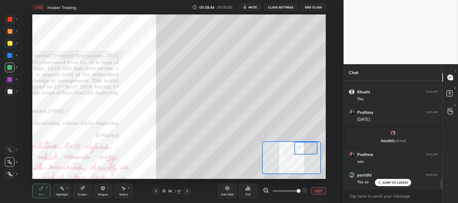
click at [10, 22] on div at bounding box center [10, 19] width 10 height 10
click at [84, 194] on div "Eraser" at bounding box center [82, 195] width 9 height 3
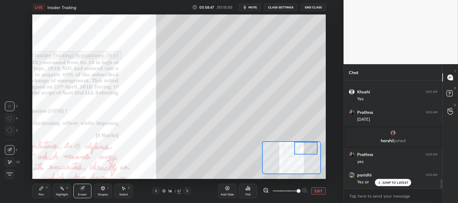
click at [39, 195] on div "Pen" at bounding box center [41, 195] width 5 height 3
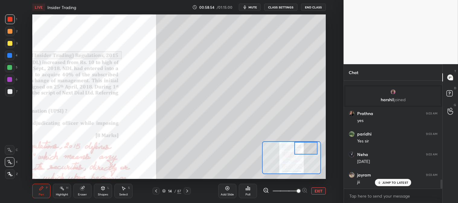
scroll to position [1191, 0]
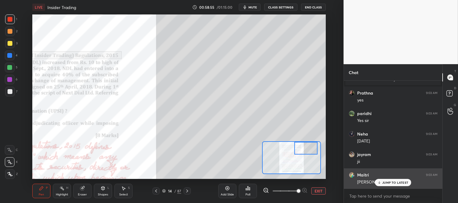
click at [390, 182] on p "JUMP TO LATEST" at bounding box center [395, 183] width 26 height 4
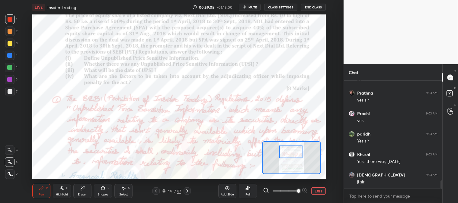
scroll to position [1335, 0]
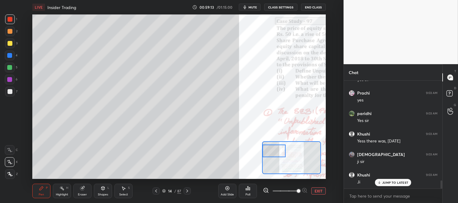
click at [11, 44] on div at bounding box center [10, 43] width 5 height 5
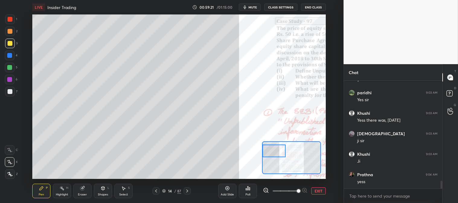
scroll to position [1376, 0]
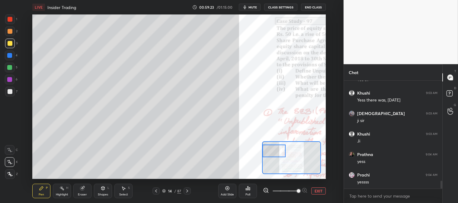
click at [12, 90] on div at bounding box center [10, 92] width 10 height 10
click at [322, 191] on button "EXIT" at bounding box center [318, 191] width 14 height 7
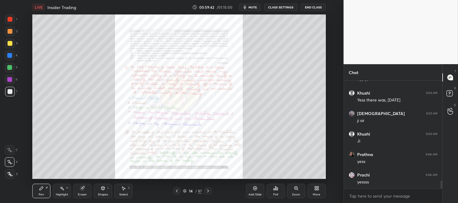
click at [8, 21] on div at bounding box center [10, 19] width 5 height 5
click at [209, 192] on icon at bounding box center [208, 191] width 5 height 5
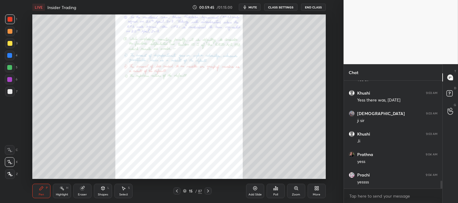
click at [293, 191] on div "Zoom" at bounding box center [296, 191] width 18 height 14
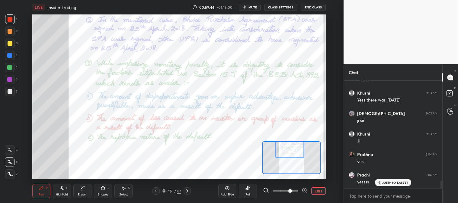
scroll to position [1396, 0]
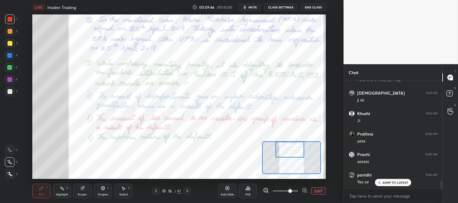
click at [43, 190] on icon at bounding box center [41, 188] width 5 height 5
click at [13, 55] on div at bounding box center [10, 56] width 10 height 10
click at [10, 32] on div at bounding box center [10, 31] width 5 height 5
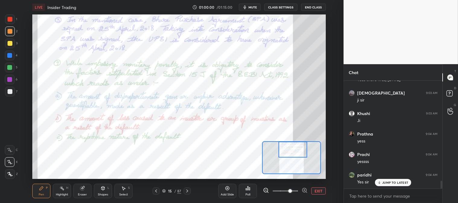
click at [156, 190] on icon at bounding box center [156, 191] width 5 height 5
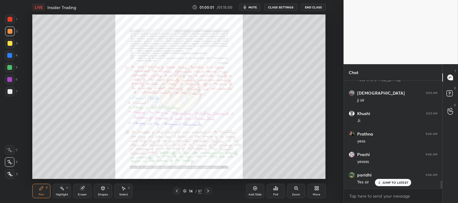
click at [295, 192] on div "Zoom" at bounding box center [296, 191] width 18 height 14
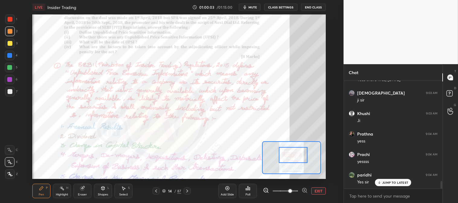
scroll to position [1417, 0]
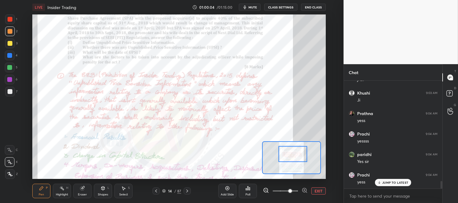
click at [57, 194] on div "Highlight" at bounding box center [62, 195] width 12 height 3
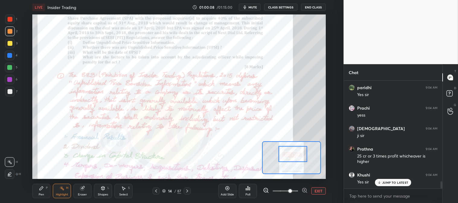
scroll to position [1504, 0]
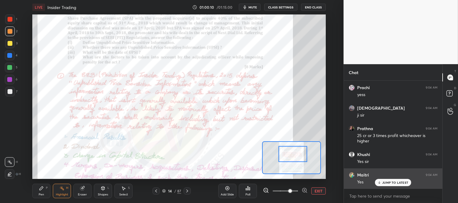
click at [388, 183] on p "JUMP TO LATEST" at bounding box center [395, 183] width 26 height 4
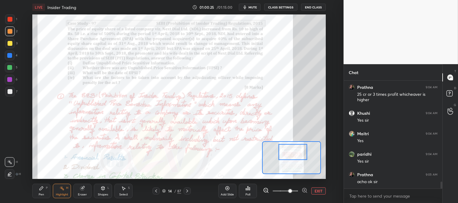
scroll to position [1566, 0]
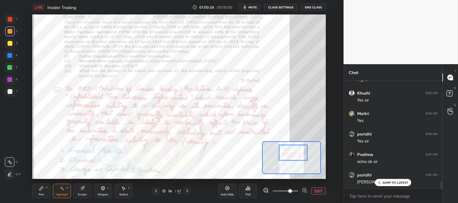
click at [253, 7] on span "mute" at bounding box center [252, 7] width 8 height 4
click at [249, 7] on span "unmute" at bounding box center [251, 7] width 13 height 4
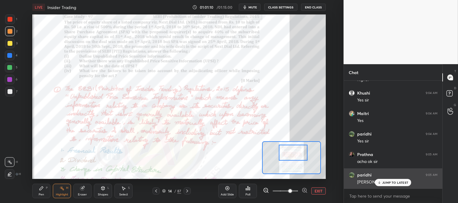
click at [384, 185] on p "JUMP TO LATEST" at bounding box center [395, 183] width 26 height 4
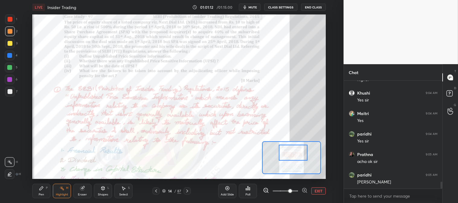
click at [255, 8] on span "mute" at bounding box center [252, 7] width 8 height 4
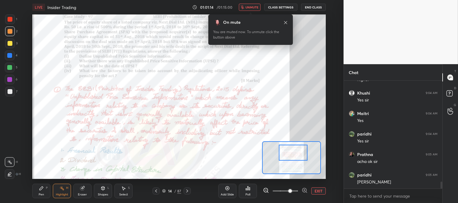
click at [252, 8] on span "unmute" at bounding box center [251, 7] width 13 height 4
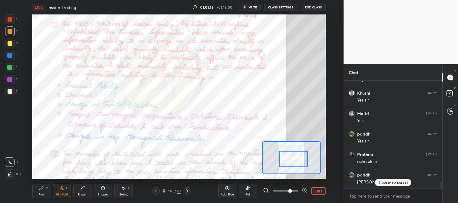
scroll to position [1597, 0]
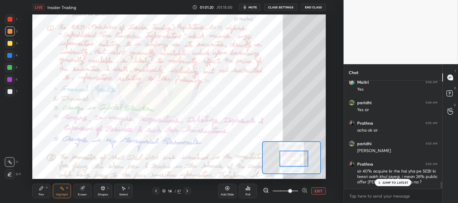
click at [385, 185] on p "JUMP TO LATEST" at bounding box center [395, 183] width 26 height 4
click at [364, 194] on textarea at bounding box center [393, 197] width 89 height 10
type textarea "x"
type textarea "u"
type textarea "x"
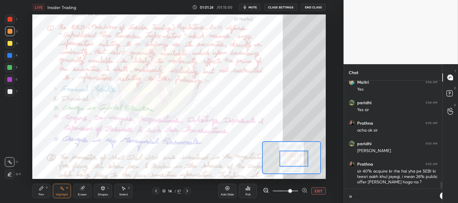
scroll to position [54, 97]
type textarea "us"
type textarea "x"
type textarea "usk"
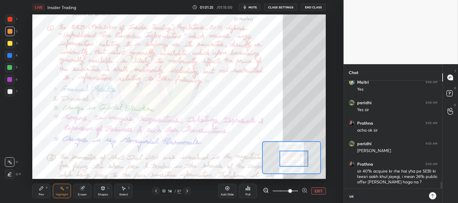
type textarea "x"
type textarea "uska"
type textarea "x"
type textarea "uska"
type textarea "x"
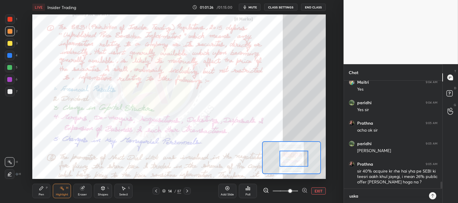
type textarea "uska y"
type textarea "x"
type textarea "uska ya"
type textarea "x"
type textarea "uska y"
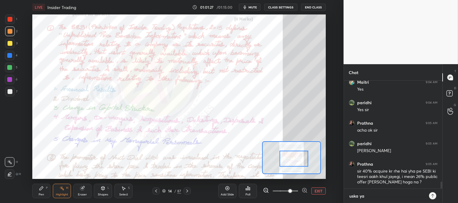
type textarea "x"
type textarea "uska"
type textarea "x"
type textarea "uska"
type textarea "x"
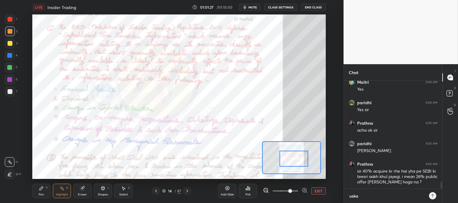
type textarea "usk"
type textarea "x"
type textarea "usko"
type textarea "x"
type textarea "usko"
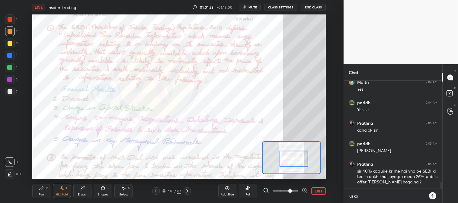
type textarea "x"
type textarea "usko y"
type textarea "x"
type textarea "usko ya"
type textarea "x"
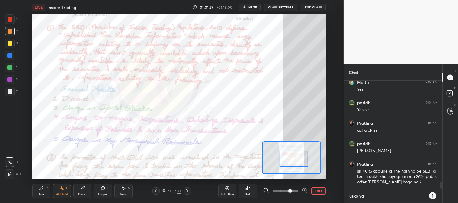
type textarea "usko yah"
type textarea "x"
type textarea "usko yaha"
type textarea "x"
type textarea "usko yahan"
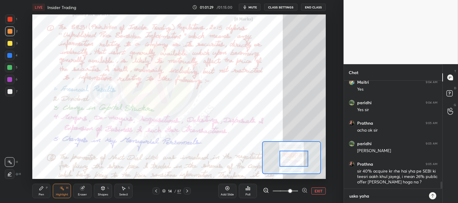
type textarea "x"
type textarea "usko yahan"
type textarea "x"
type textarea "usko yahan p"
type textarea "x"
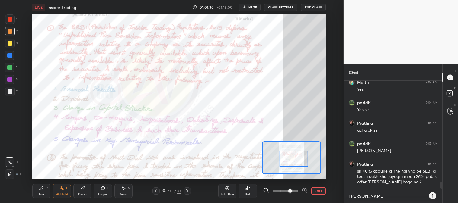
type textarea "usko yahan pa"
type textarea "x"
type textarea "usko yahan par"
type textarea "x"
type textarea "usko yahan par"
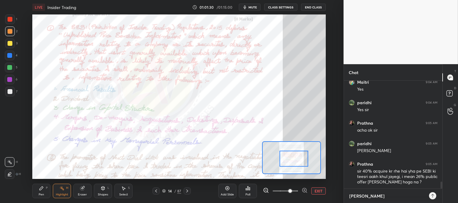
type textarea "x"
type textarea "usko yahan par t"
type textarea "x"
type textarea "usko yahan par to"
type textarea "x"
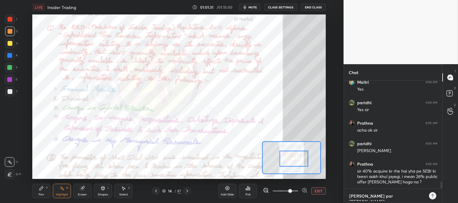
type textarea "usko yahan par tou"
type textarea "x"
type textarea "usko yahan par touc"
type textarea "x"
type textarea "usko yahan par touch"
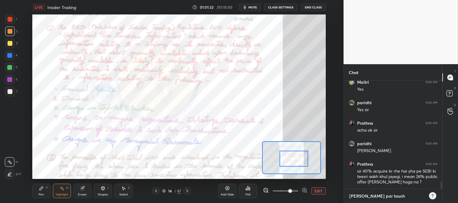
type textarea "x"
type textarea "usko yahan par touch"
type textarea "x"
type textarea "usko yahan par touch n"
type textarea "x"
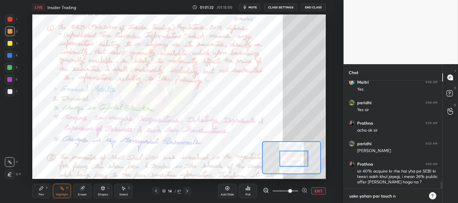
type textarea "usko yahan par touch na"
type textarea "x"
type textarea "usko yahan par touch nah"
type textarea "x"
type textarea "usko yahan par touch nahi"
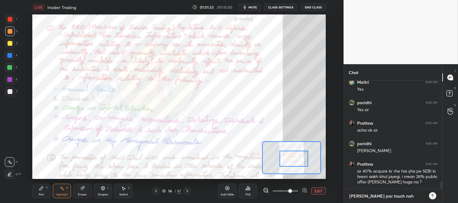
type textarea "x"
type textarea "usko yahan par touch nahi"
type textarea "x"
type textarea "usko yahan par touch nahi k"
type textarea "x"
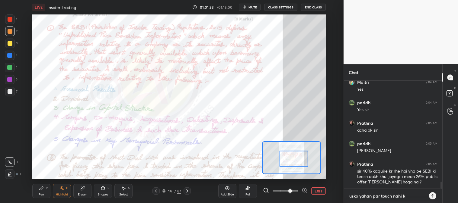
type textarea "usko yahan par touch nahi ka"
type textarea "x"
type textarea "usko yahan par touch nahi kar"
type textarea "x"
type textarea "usko yahan par touch nahi karn"
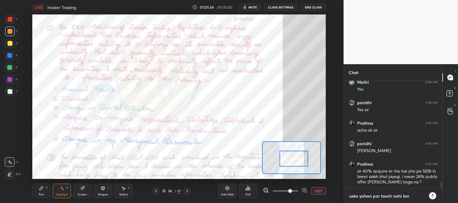
type textarea "x"
type textarea "usko yahan par touch nahi karna"
type textarea "x"
type textarea "usko yahan par touch nahi karna"
type textarea "x"
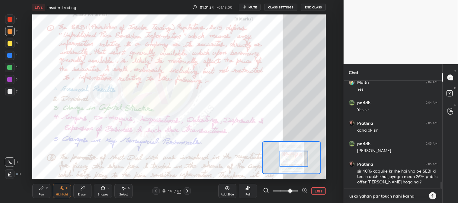
type textarea "usko yahan par touch nahi karna h"
type textarea "x"
type textarea "usko yahan par touch nahi karna ha"
type textarea "x"
type textarea "usko yahan par touch nahi karna hai"
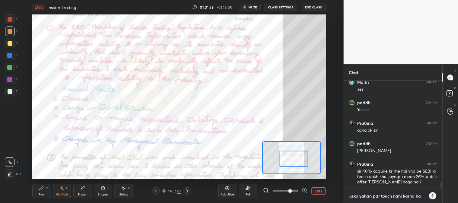
type textarea "x"
type textarea "usko yahan par touch nahi karna hai"
type textarea "x"
type textarea "usko yahan par touch nahi karna hai j"
type textarea "x"
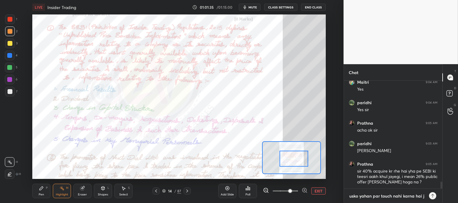
type textarea "usko yahan par touch nahi karna hai ji"
type textarea "x"
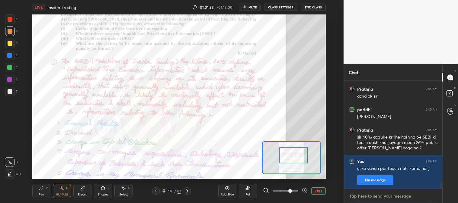
scroll to position [1652, 0]
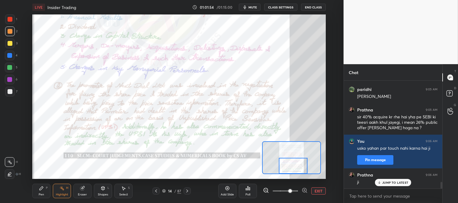
click at [65, 192] on div "Highlight H" at bounding box center [62, 191] width 18 height 14
click at [252, 7] on span "mute" at bounding box center [252, 7] width 8 height 4
click at [252, 8] on span "unmute" at bounding box center [251, 7] width 13 height 4
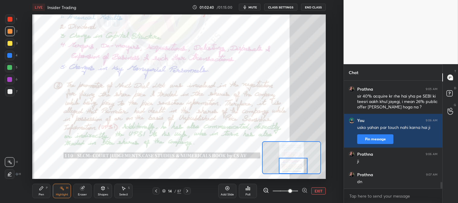
click at [188, 193] on icon at bounding box center [187, 191] width 5 height 5
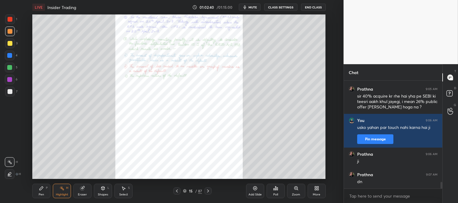
click at [297, 178] on div "Add Slide Poll Zoom More" at bounding box center [286, 192] width 80 height 34
click at [297, 194] on div "Zoom" at bounding box center [296, 195] width 8 height 3
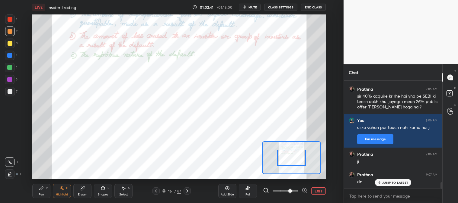
scroll to position [1693, 0]
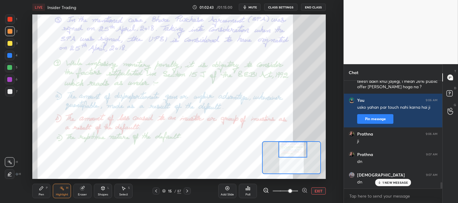
click at [70, 196] on div "Highlight H" at bounding box center [62, 191] width 18 height 14
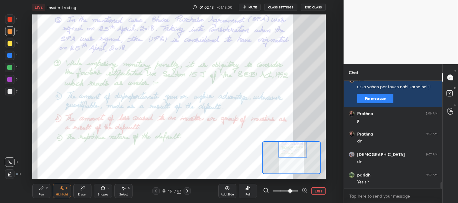
click at [11, 19] on div at bounding box center [10, 19] width 5 height 5
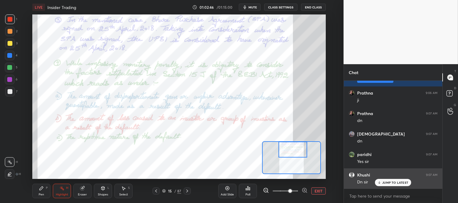
click at [387, 185] on p "JUMP TO LATEST" at bounding box center [395, 183] width 26 height 4
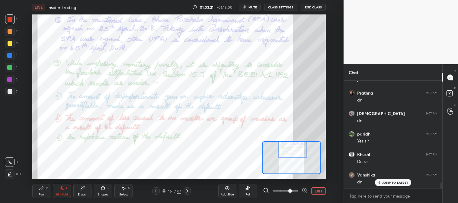
scroll to position [1786, 0]
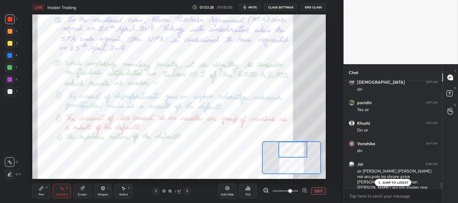
click at [388, 184] on p "JUMP TO LATEST" at bounding box center [395, 183] width 26 height 4
click at [360, 196] on textarea at bounding box center [393, 197] width 89 height 10
type textarea "x"
type textarea "m"
type textarea "x"
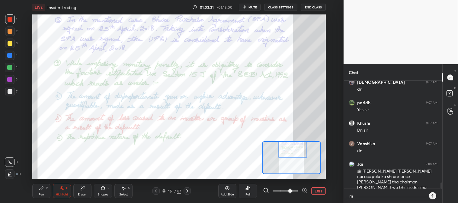
scroll to position [56, 97]
type textarea "ma"
type textarea "x"
type textarea "mar"
type textarea "x"
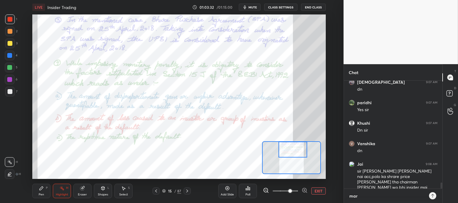
type textarea "mark"
type textarea "x"
type textarea "marke"
type textarea "x"
type textarea "market"
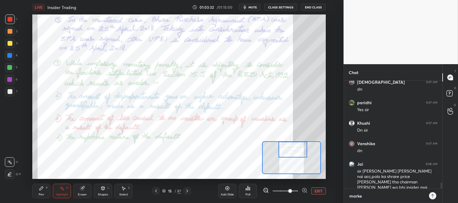
type textarea "x"
type textarea "market"
type textarea "x"
type textarea "market m"
type textarea "x"
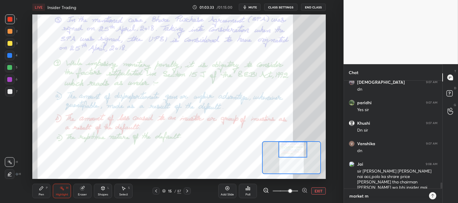
type textarea "market ma"
type textarea "x"
type textarea "market mai"
type textarea "x"
type textarea "market ma"
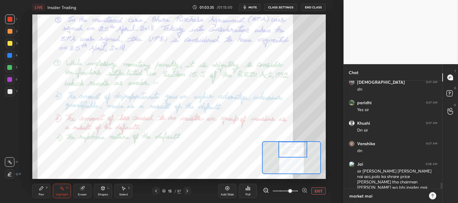
type textarea "x"
type textarea "market man"
type textarea "x"
type textarea "market mani"
type textarea "x"
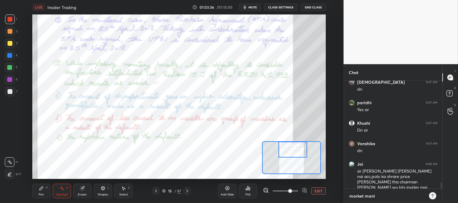
type textarea "market manip"
type textarea "x"
type textarea "market manipu"
type textarea "x"
type textarea "market manipul"
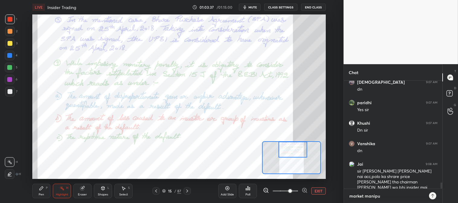
type textarea "x"
type textarea "market manipula"
type textarea "x"
type textarea "market manipulat"
type textarea "x"
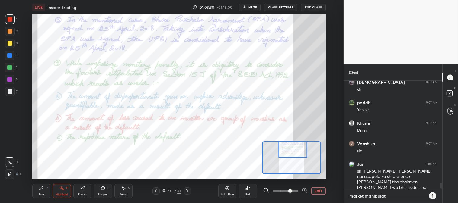
type textarea "market manipulati"
type textarea "x"
type textarea "market manipulatio"
type textarea "x"
type textarea "market manipulation"
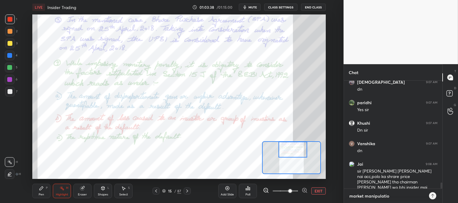
type textarea "x"
type textarea "market manipulation"
type textarea "x"
type textarea "market manipulation m"
type textarea "x"
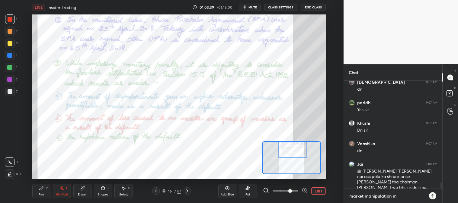
type textarea "market manipulation me"
type textarea "x"
type textarea "market manipulation me"
type textarea "x"
type textarea "market manipulation me a"
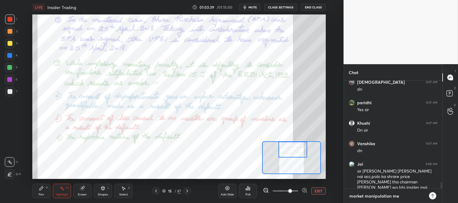
type textarea "x"
type textarea "market manipulation me aa"
type textarea "x"
type textarea "market manipulation me aay"
type textarea "x"
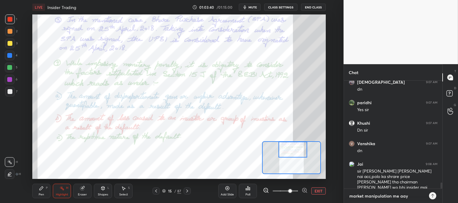
type textarea "market manipulation me aaye"
type textarea "x"
type textarea "market manipulation me aayeg"
type textarea "x"
type textarea "market manipulation me aayega"
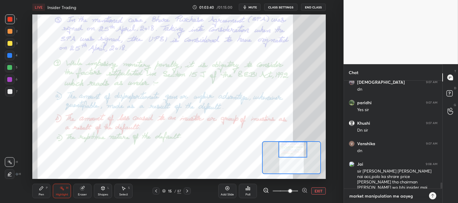
type textarea "x"
type textarea "market manipulation me aayega"
type textarea "x"
type textarea "market manipulation me aayega w"
type textarea "x"
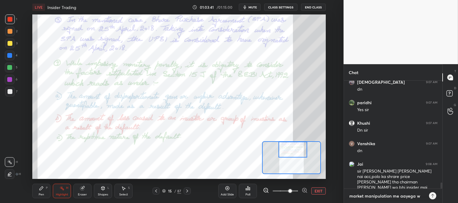
type textarea "market manipulation me aayega wo"
type textarea "x"
type textarea "market manipulation me aayega woh"
type textarea "x"
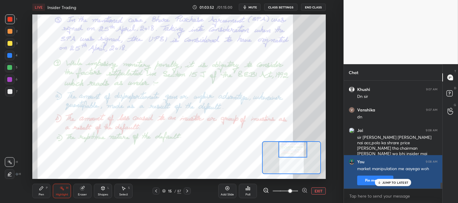
click at [386, 184] on p "JUMP TO LATEST" at bounding box center [395, 183] width 26 height 4
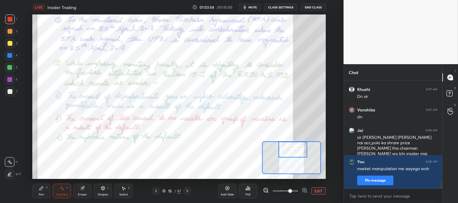
scroll to position [1840, 0]
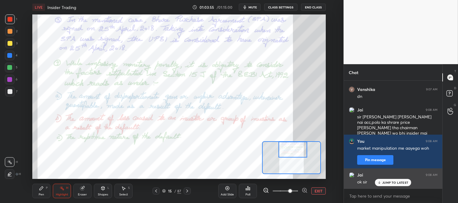
click at [386, 184] on p "JUMP TO LATEST" at bounding box center [395, 183] width 26 height 4
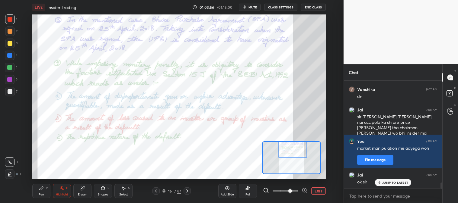
scroll to position [1861, 0]
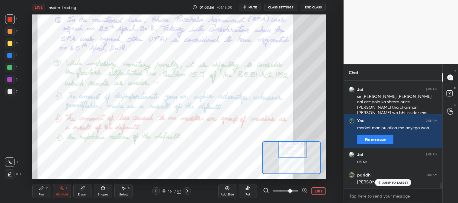
click at [156, 191] on icon at bounding box center [156, 191] width 2 height 3
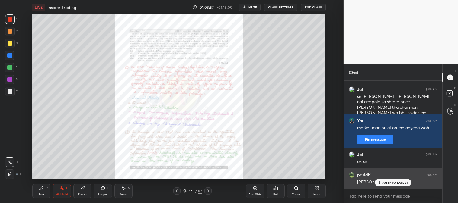
click at [385, 185] on p "JUMP TO LATEST" at bounding box center [395, 183] width 26 height 4
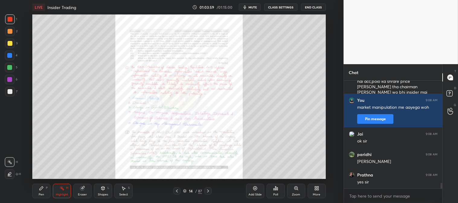
scroll to position [1902, 0]
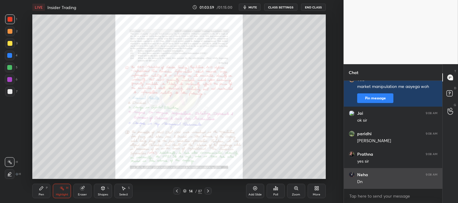
click at [386, 184] on div "Dn" at bounding box center [397, 182] width 80 height 6
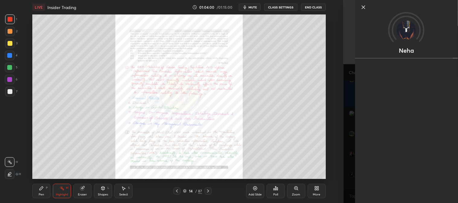
click at [360, 7] on icon at bounding box center [363, 7] width 7 height 7
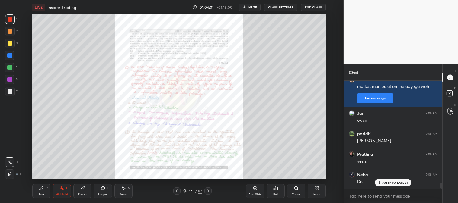
scroll to position [1922, 0]
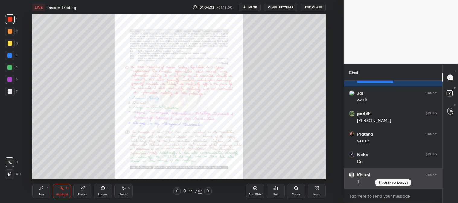
click at [388, 186] on div "JUMP TO LATEST" at bounding box center [393, 182] width 36 height 7
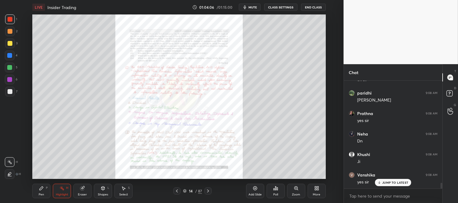
scroll to position [1963, 0]
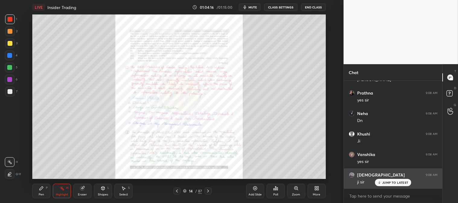
click at [383, 181] on p "JUMP TO LATEST" at bounding box center [395, 183] width 26 height 4
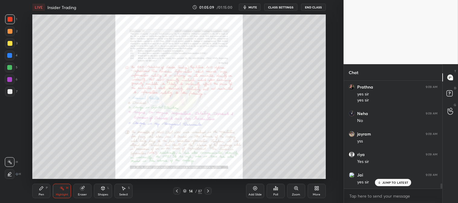
scroll to position [2154, 0]
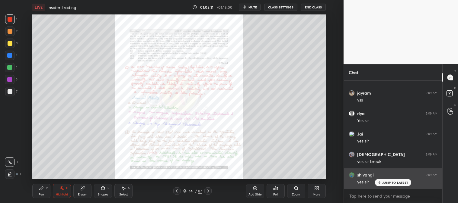
click at [382, 185] on div "JUMP TO LATEST" at bounding box center [393, 182] width 36 height 7
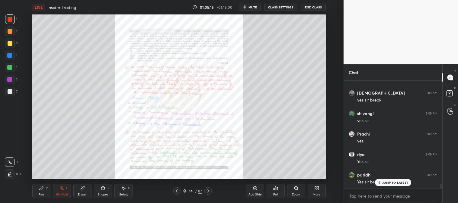
scroll to position [2257, 0]
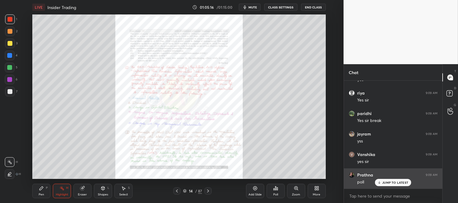
click at [388, 184] on p "JUMP TO LATEST" at bounding box center [395, 183] width 26 height 4
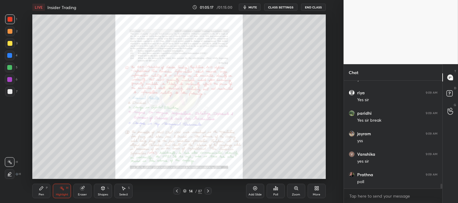
scroll to position [2319, 0]
click at [275, 194] on div "Poll" at bounding box center [275, 195] width 5 height 3
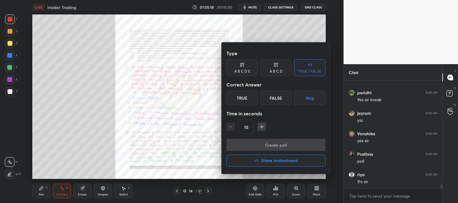
click at [245, 98] on div "True" at bounding box center [241, 98] width 31 height 14
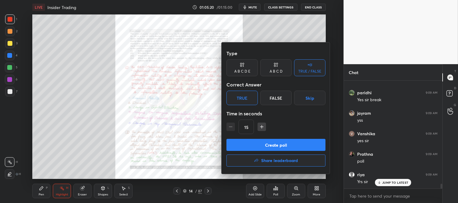
scroll to position [2339, 0]
click at [275, 144] on button "Create poll" at bounding box center [275, 145] width 99 height 12
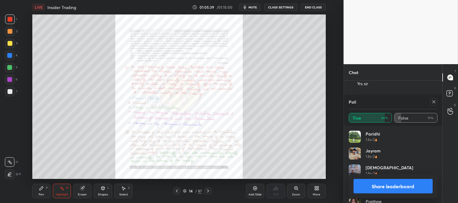
scroll to position [2437, 0]
click at [434, 101] on icon at bounding box center [433, 102] width 5 height 5
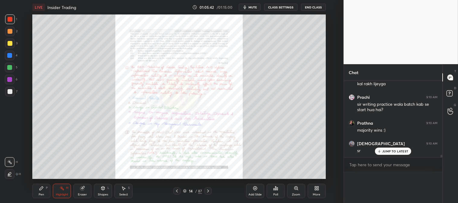
scroll to position [0, 0]
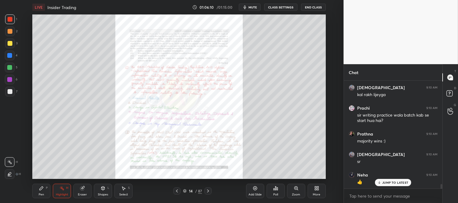
click at [390, 182] on p "JUMP TO LATEST" at bounding box center [395, 183] width 26 height 4
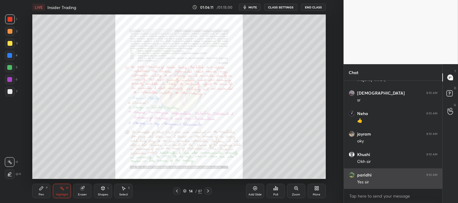
click at [386, 200] on p "JUMP TO LATEST" at bounding box center [395, 202] width 26 height 4
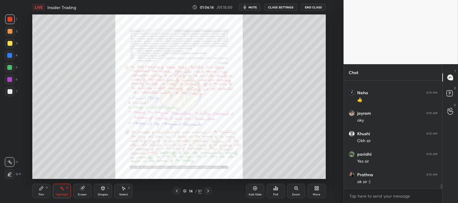
click at [311, 9] on button "End Class" at bounding box center [313, 7] width 25 height 7
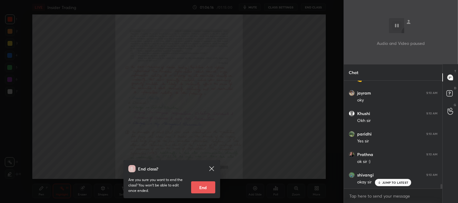
click at [206, 187] on button "End" at bounding box center [203, 188] width 24 height 12
type textarea "x"
